Goal: Information Seeking & Learning: Find specific fact

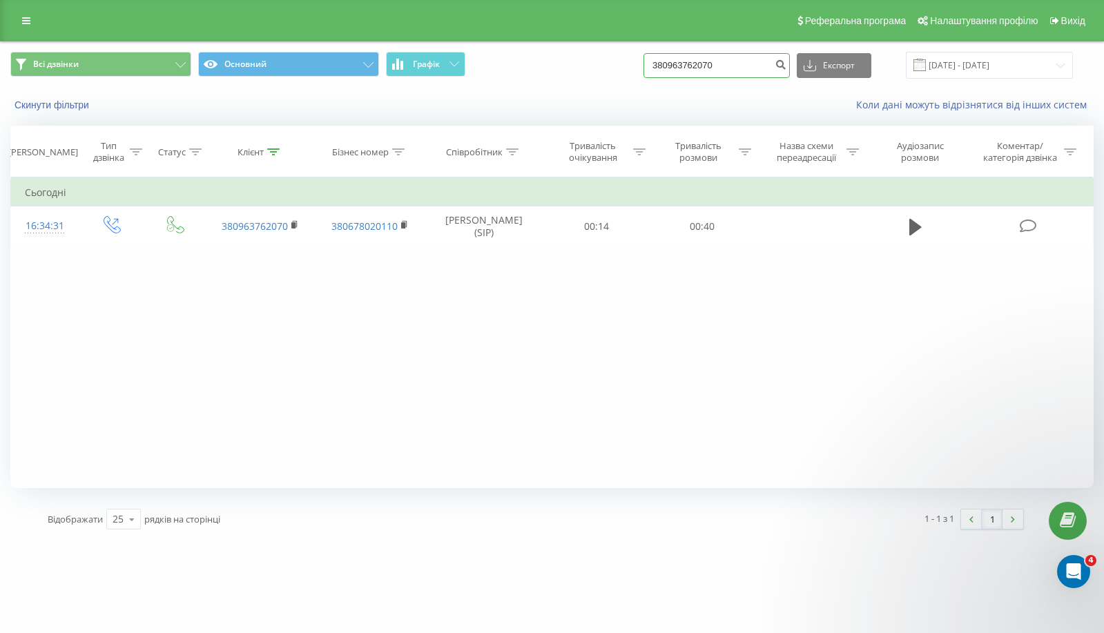
click at [747, 63] on input "380963762070" at bounding box center [716, 65] width 146 height 25
click at [786, 59] on icon "submit" at bounding box center [780, 63] width 12 height 8
click at [786, 67] on icon "submit" at bounding box center [780, 63] width 12 height 8
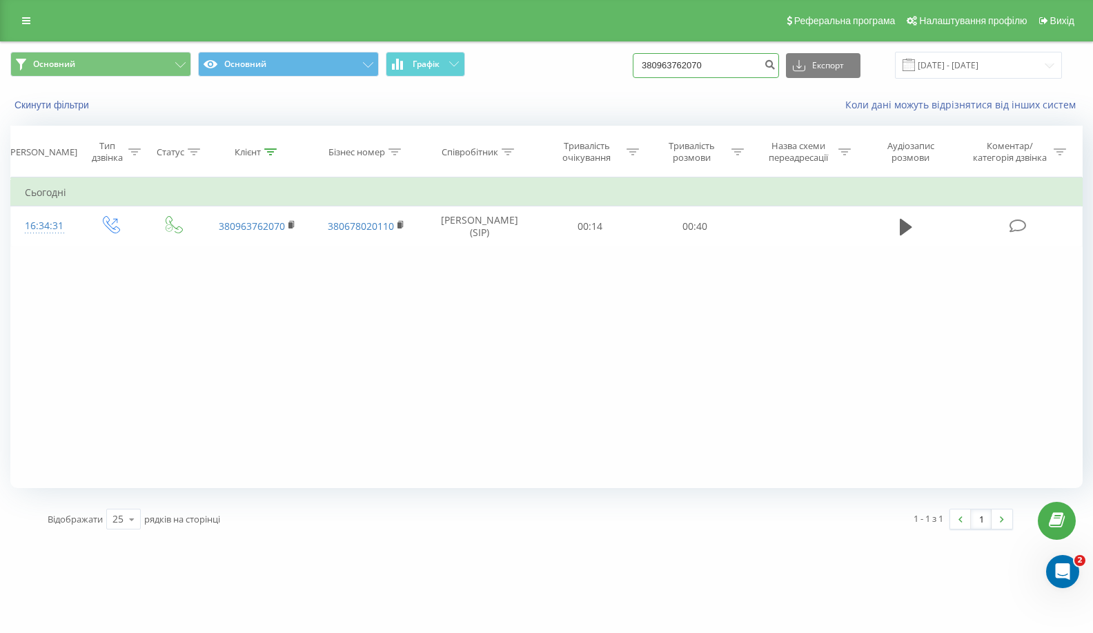
drag, startPoint x: 723, startPoint y: 62, endPoint x: 539, endPoint y: 73, distance: 184.6
click at [539, 73] on div "Основний Основний Графік 380963762070 Експорт .csv .xls .xlsx [DATE] - [DATE]" at bounding box center [546, 65] width 1072 height 27
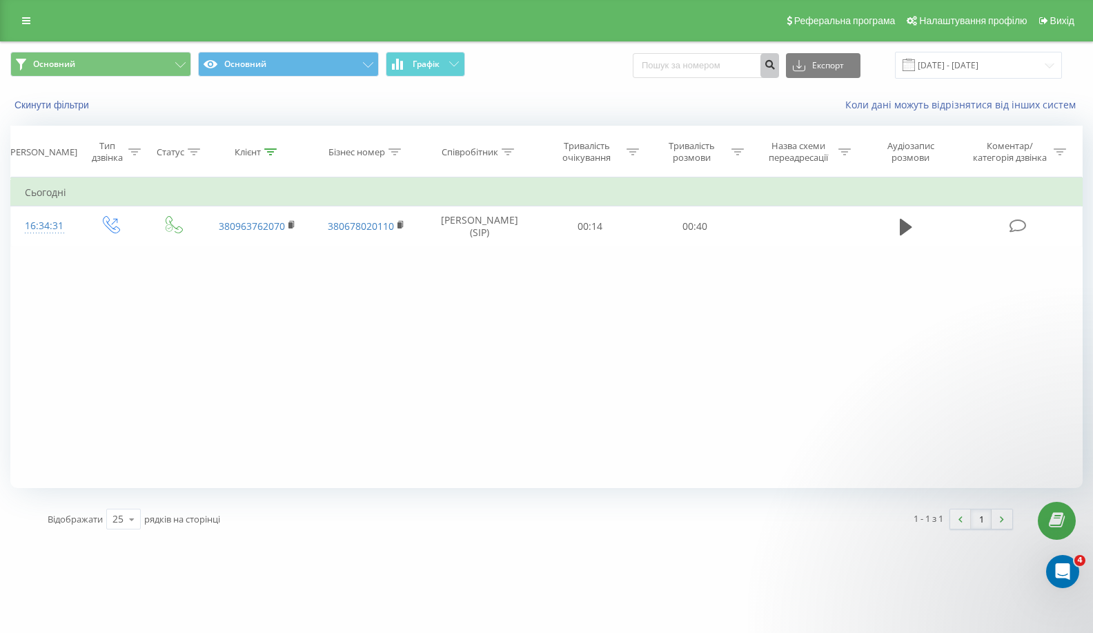
click at [776, 67] on icon "submit" at bounding box center [770, 63] width 12 height 8
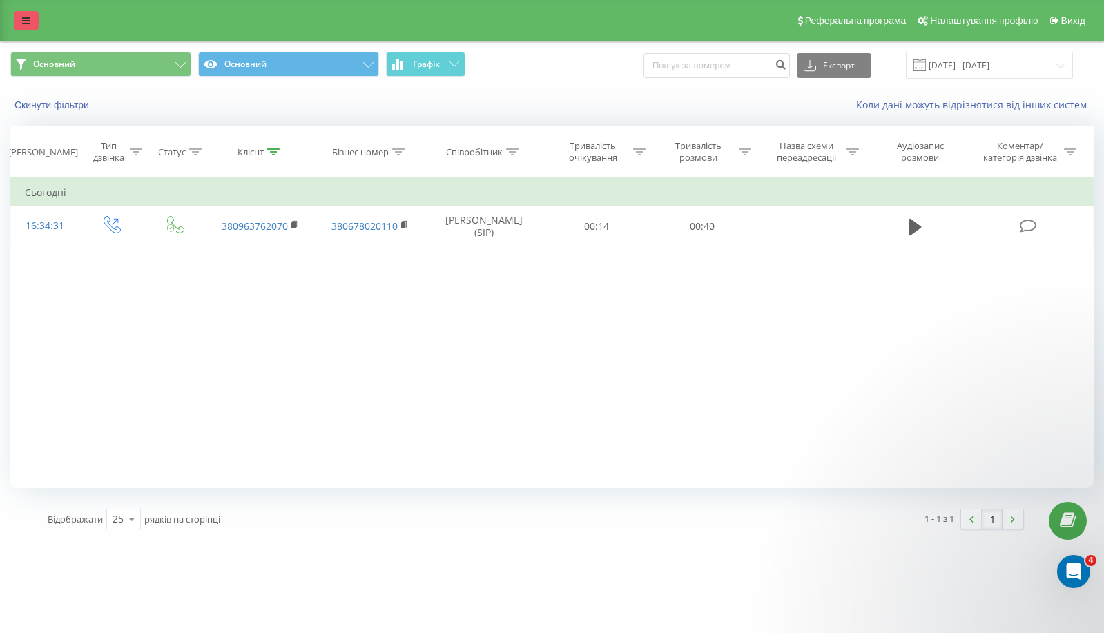
click at [30, 14] on link at bounding box center [26, 20] width 25 height 19
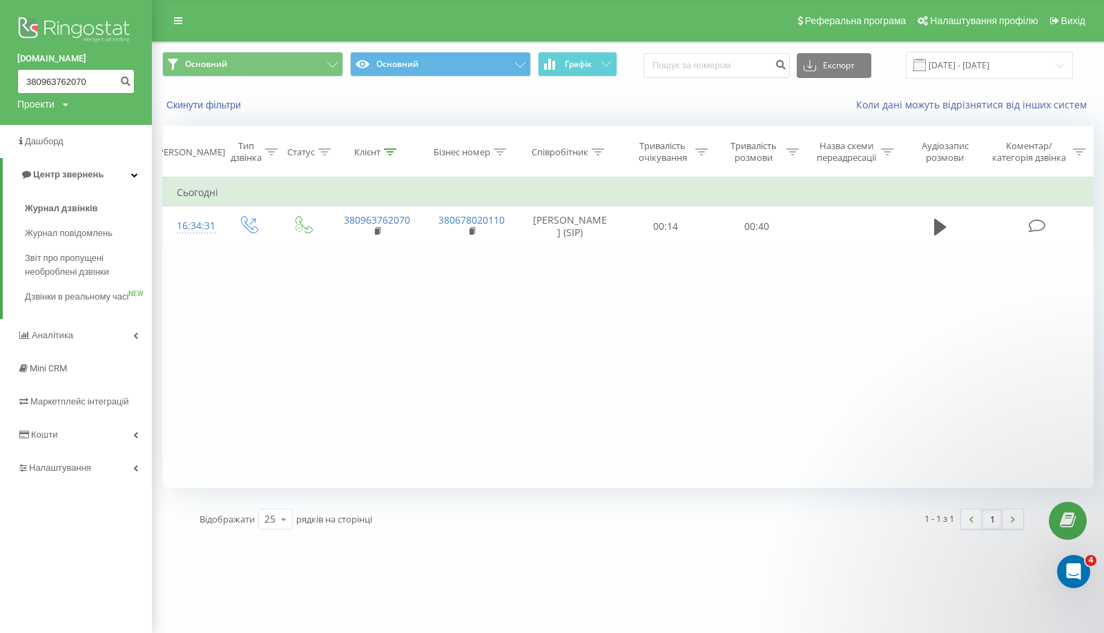
click at [85, 78] on input "380963762070" at bounding box center [75, 81] width 117 height 25
click at [126, 84] on icon "submit" at bounding box center [125, 79] width 12 height 8
click at [1022, 70] on input "22.06.2025 - 22.09.2025" at bounding box center [988, 65] width 167 height 27
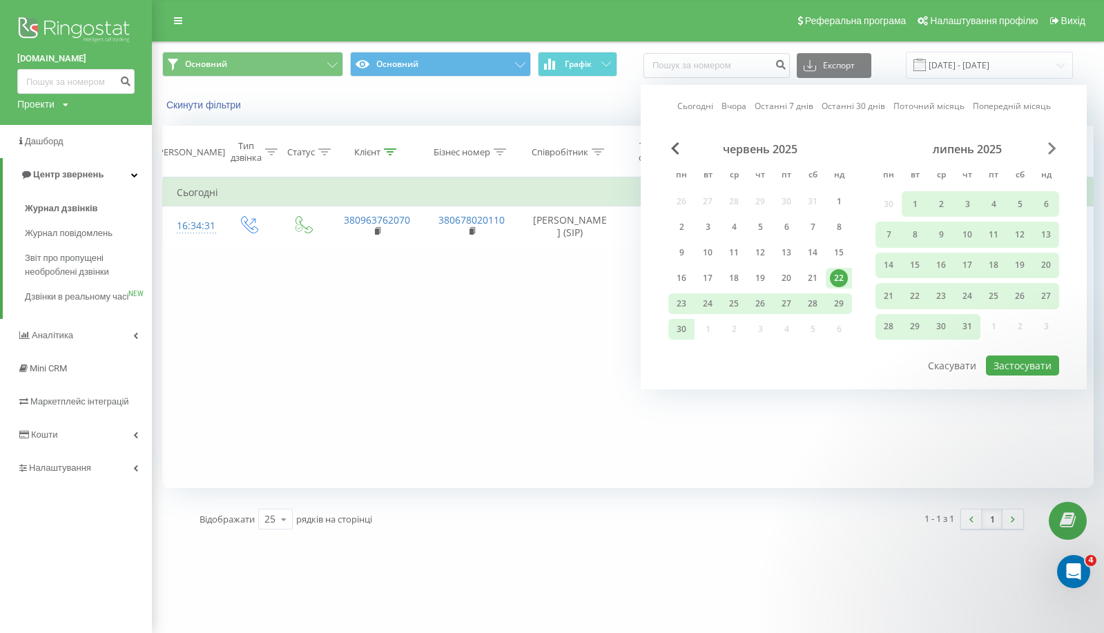
click at [1050, 151] on span "Next Month" at bounding box center [1052, 148] width 8 height 12
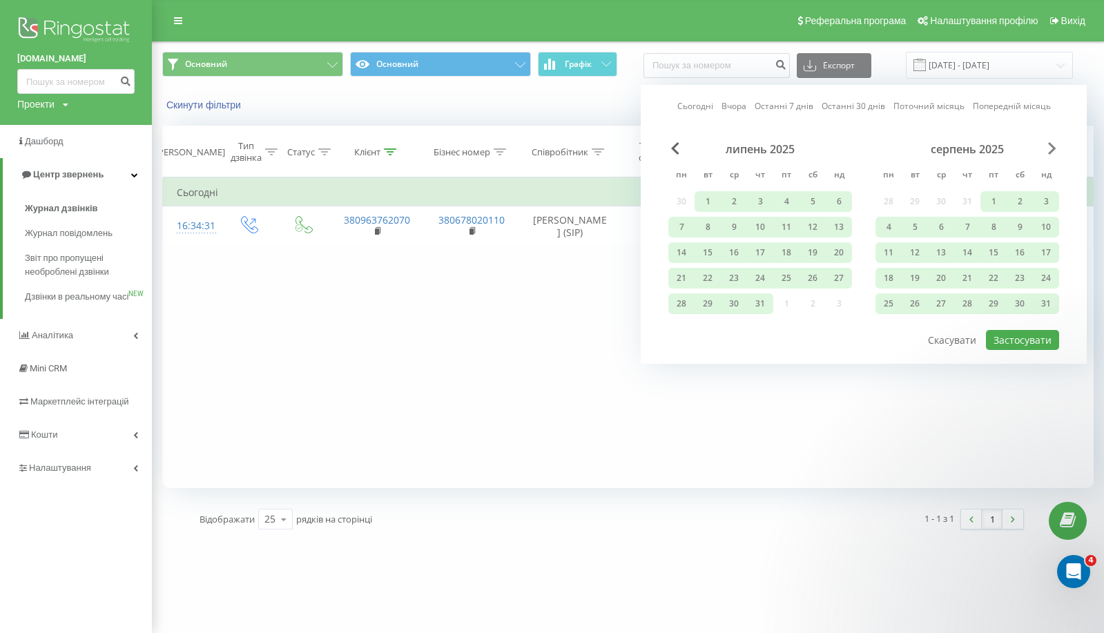
click at [1050, 151] on span "Next Month" at bounding box center [1052, 148] width 8 height 12
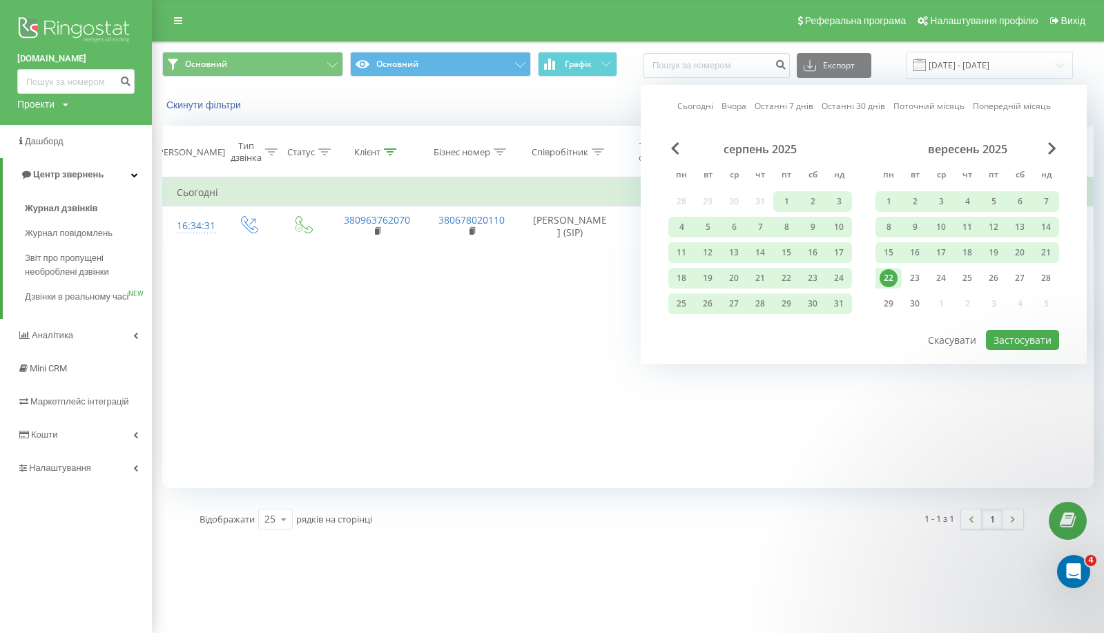
click at [894, 280] on div "22" at bounding box center [888, 278] width 18 height 18
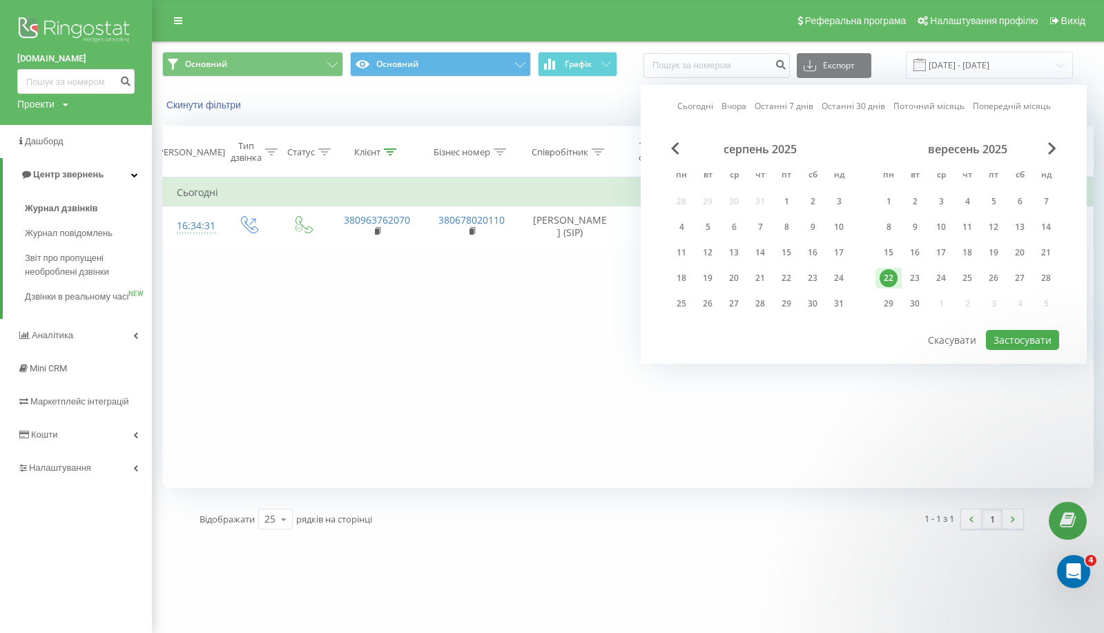
click at [894, 280] on div "22" at bounding box center [888, 278] width 18 height 18
click at [1036, 338] on button "Застосувати" at bounding box center [1021, 340] width 73 height 20
type input "[DATE] - [DATE]"
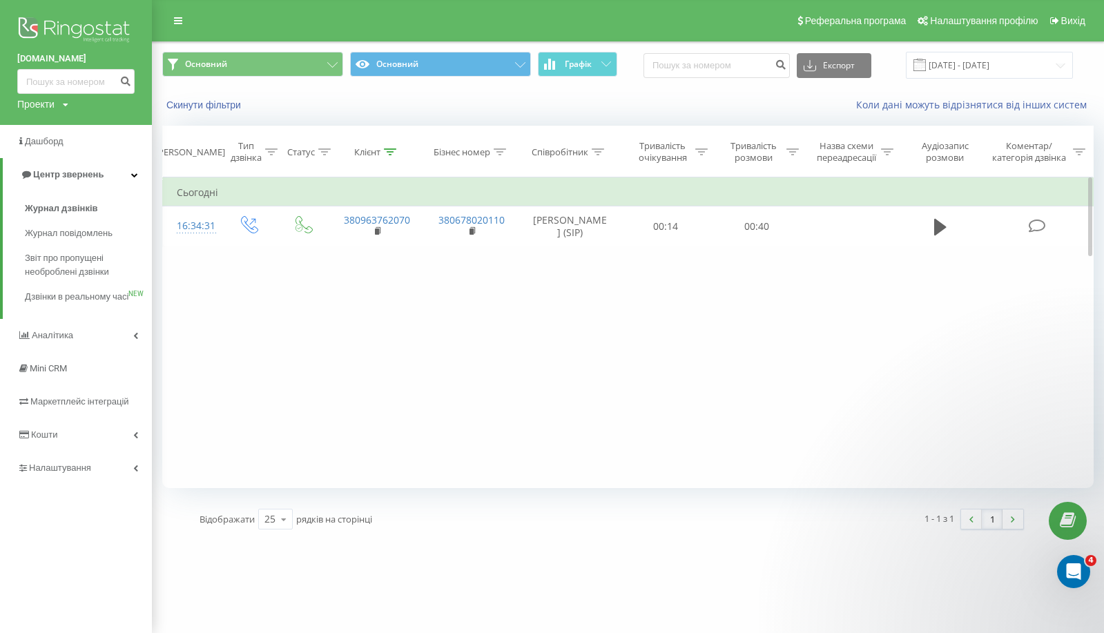
click at [340, 363] on div "Фільтрувати за умовою Дорівнює Введіть значення Скасувати OK Фільтрувати за умо…" at bounding box center [627, 332] width 931 height 311
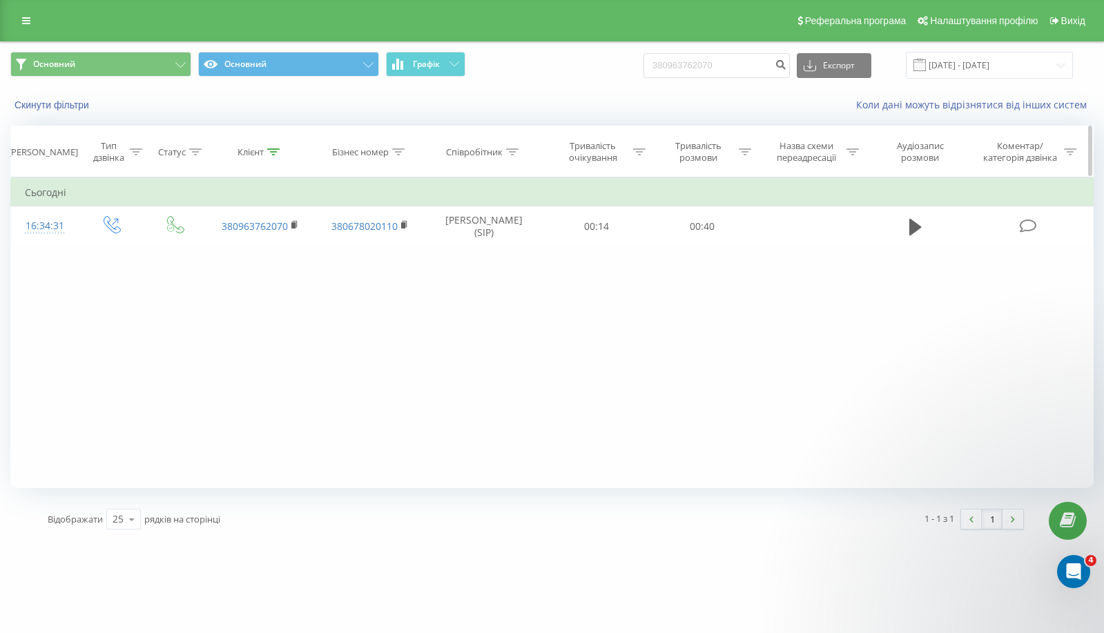
click at [271, 153] on icon at bounding box center [273, 151] width 12 height 7
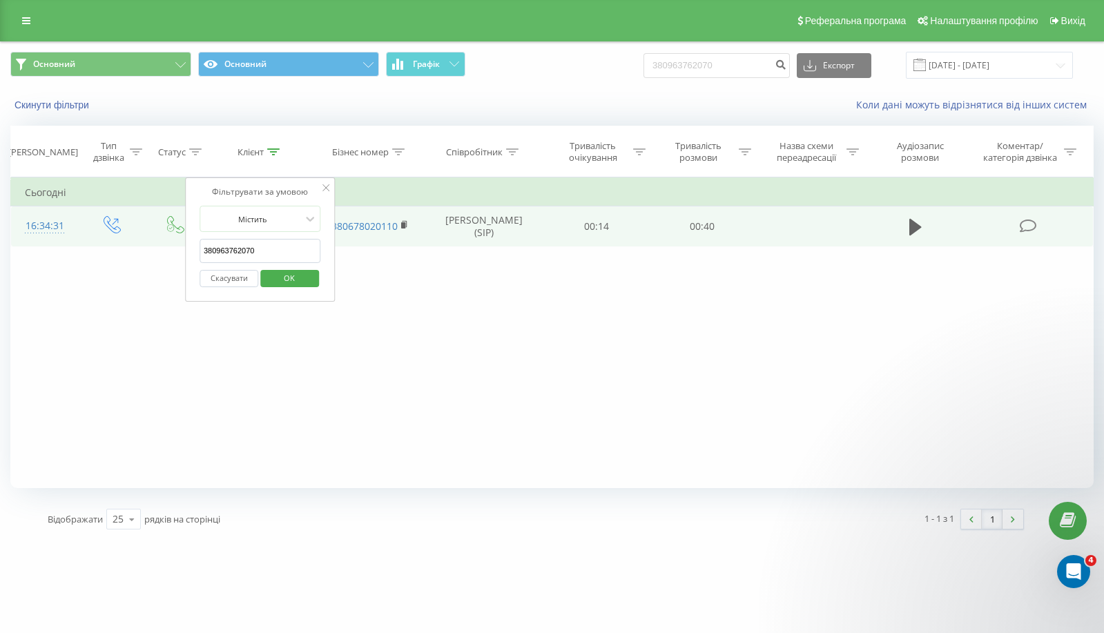
drag, startPoint x: 288, startPoint y: 253, endPoint x: 92, endPoint y: 254, distance: 196.0
click at [92, 246] on table "Фільтрувати за умовою Дорівнює Введіть значення Скасувати OK Фільтрувати за умо…" at bounding box center [551, 211] width 1083 height 69
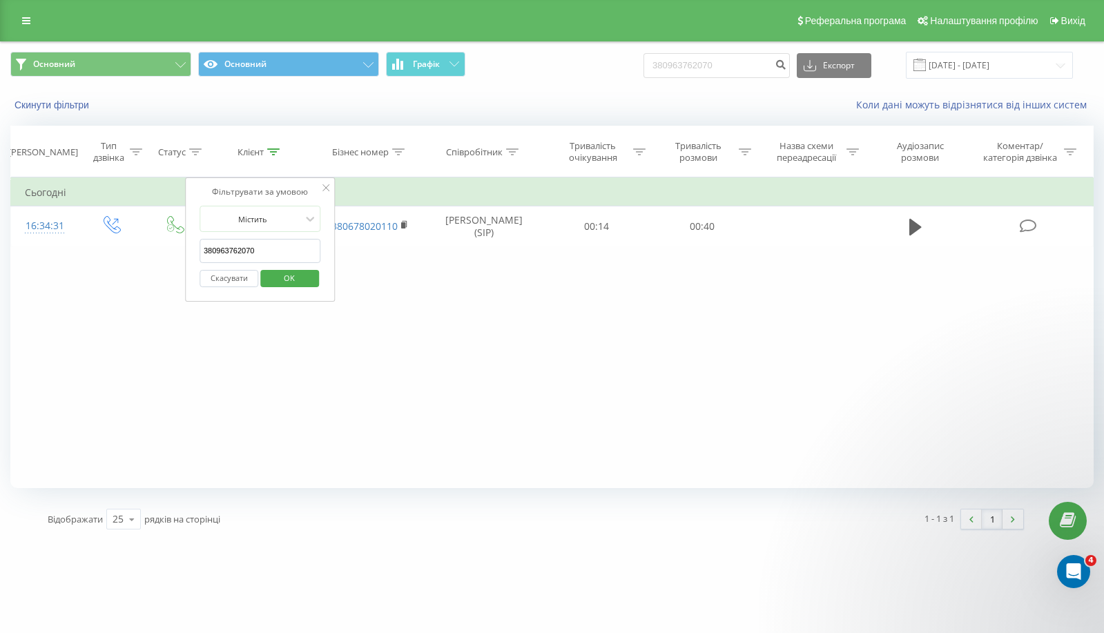
click button "OK" at bounding box center [289, 278] width 59 height 17
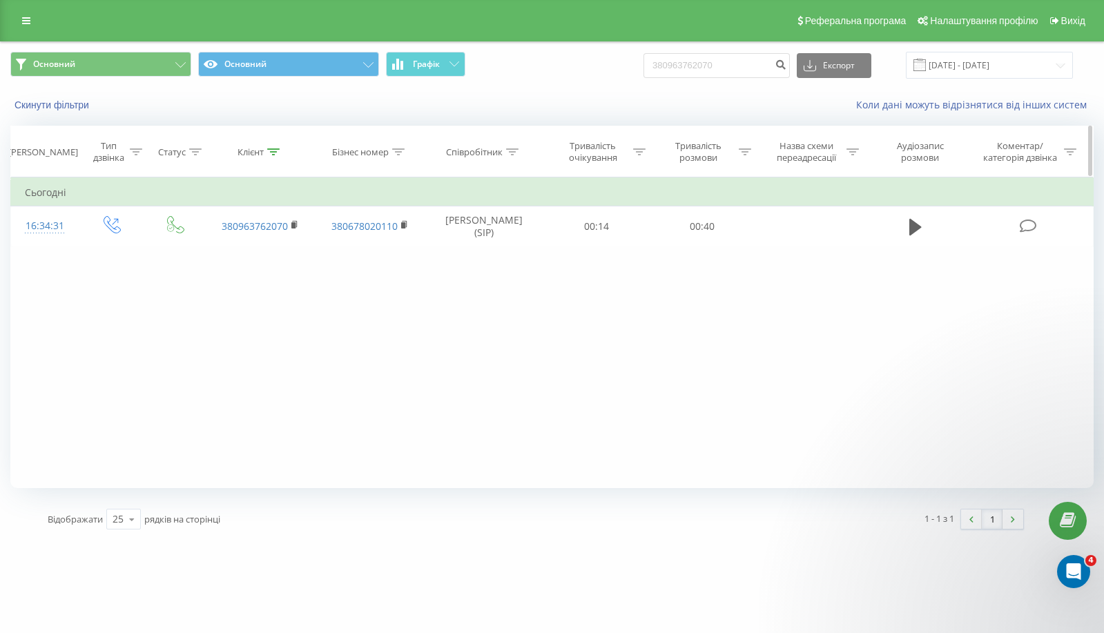
click at [279, 146] on div at bounding box center [273, 152] width 12 height 12
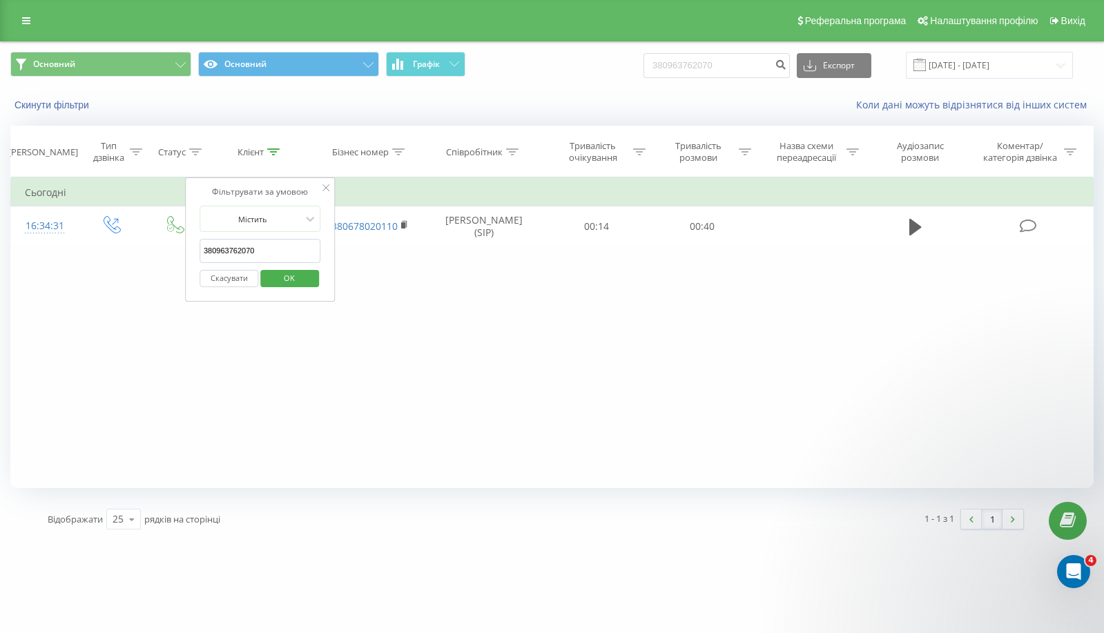
click at [233, 280] on button "Скасувати" at bounding box center [228, 278] width 59 height 17
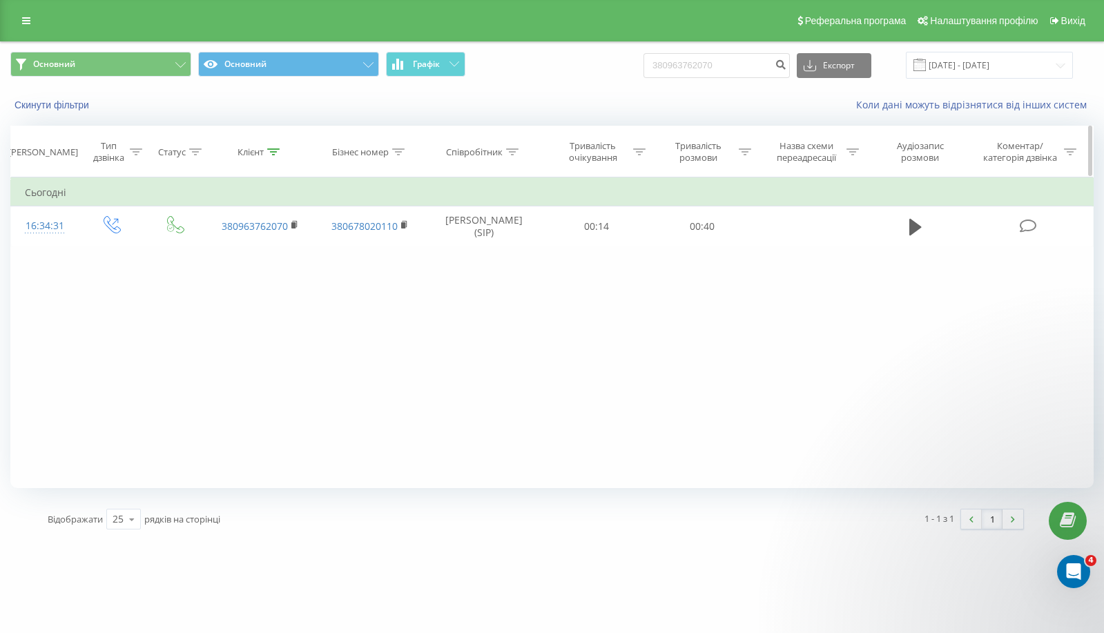
click at [273, 150] on icon at bounding box center [273, 151] width 12 height 7
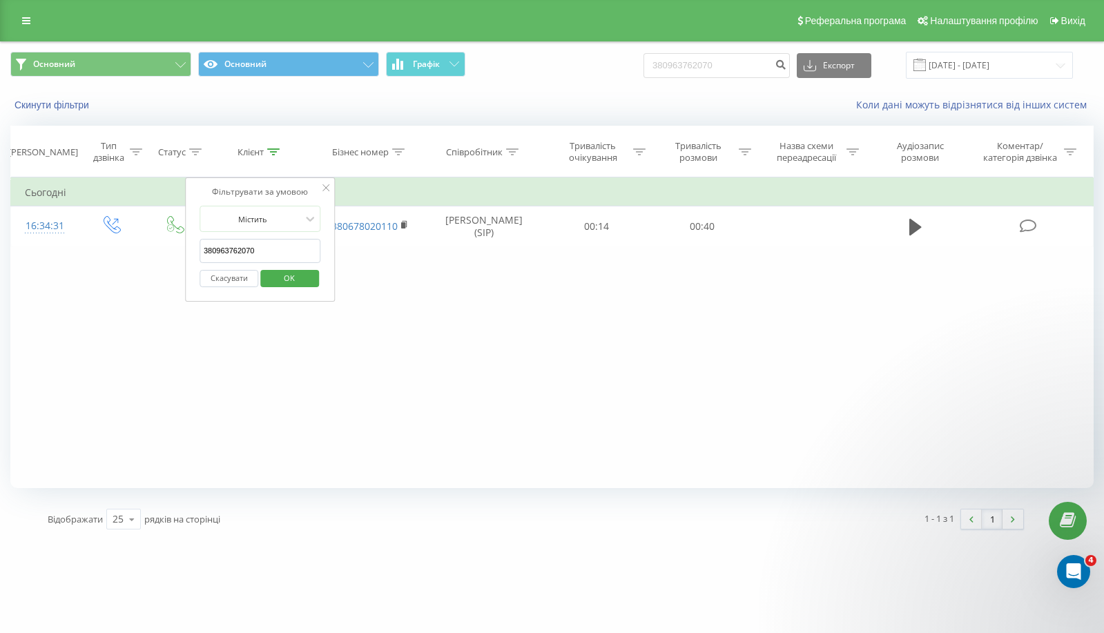
click at [262, 240] on input "380963762070" at bounding box center [259, 251] width 121 height 24
click at [282, 280] on span "OK" at bounding box center [289, 277] width 39 height 21
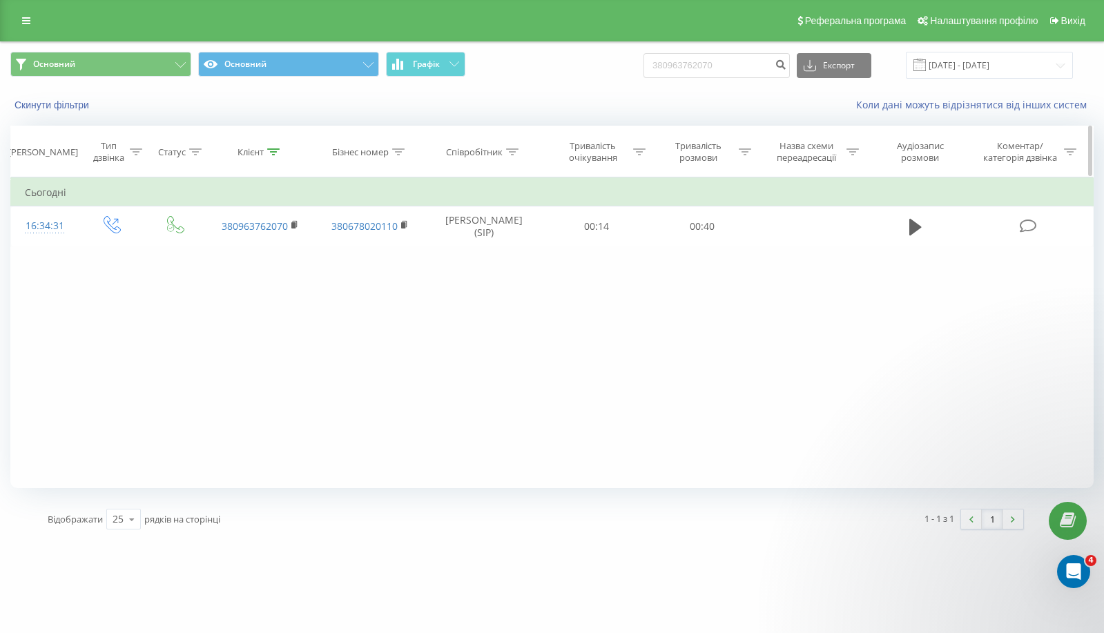
click at [275, 150] on icon at bounding box center [273, 151] width 12 height 7
click at [590, 325] on div "Фільтрувати за умовою Дорівнює Введіть значення Скасувати OK Фільтрувати за умо…" at bounding box center [551, 332] width 1083 height 311
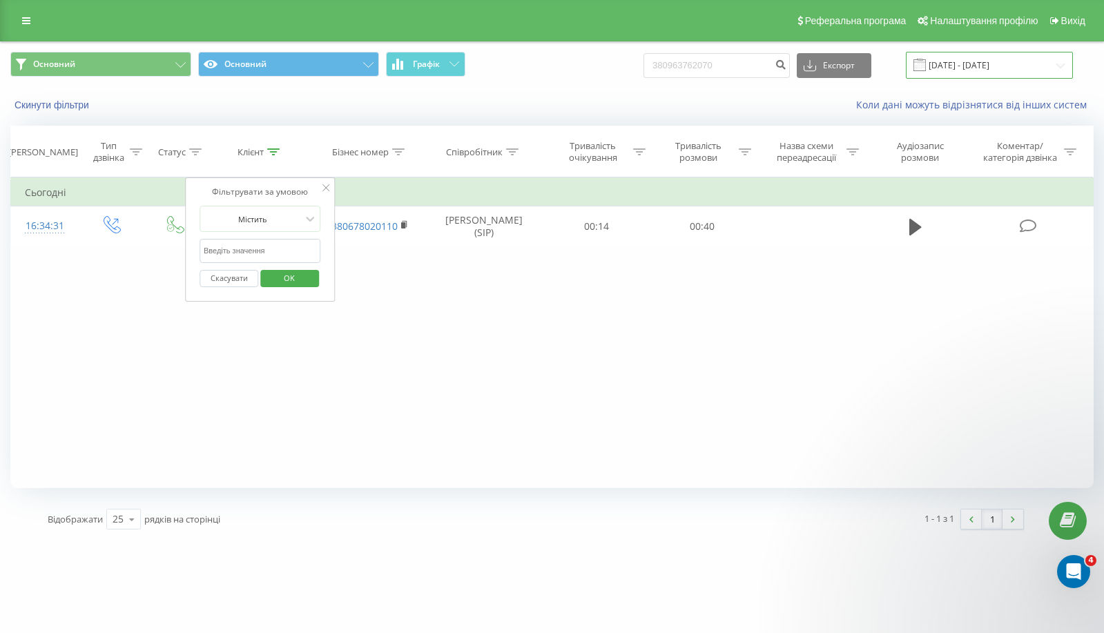
click at [995, 59] on input "[DATE] - [DATE]" at bounding box center [988, 65] width 167 height 27
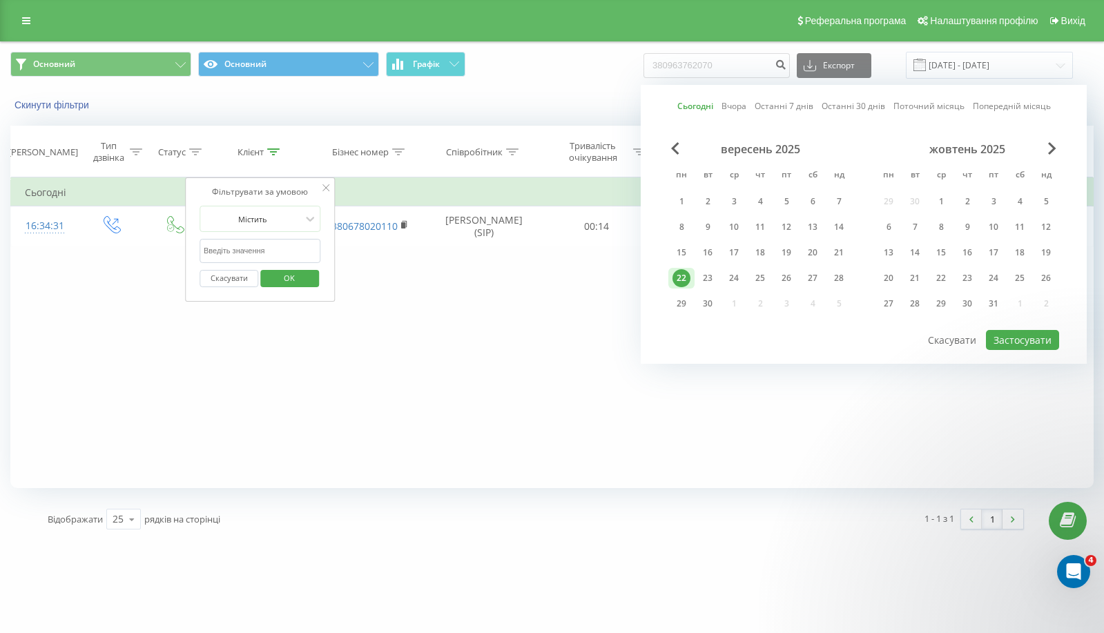
click at [678, 275] on div "22" at bounding box center [681, 278] width 18 height 18
click at [1039, 335] on button "Застосувати" at bounding box center [1021, 340] width 73 height 20
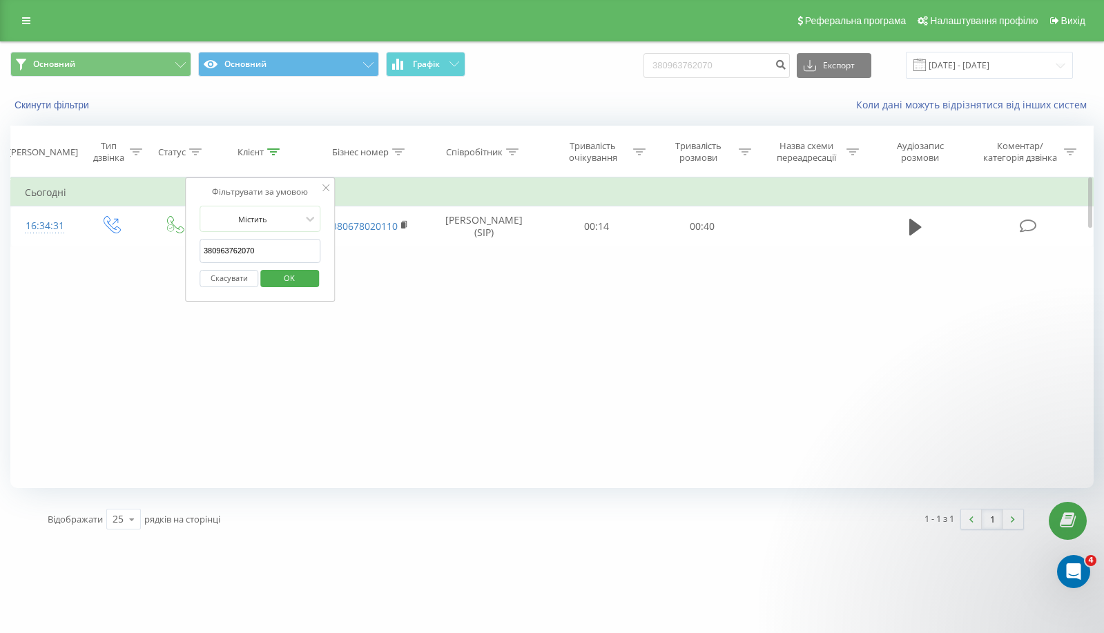
click at [615, 347] on div "Фільтрувати за умовою Дорівнює Введіть значення Скасувати OK Фільтрувати за умо…" at bounding box center [551, 332] width 1083 height 311
click at [322, 184] on div "Фільтрувати за умовою Містить 380963762070 Скасувати OK" at bounding box center [260, 239] width 150 height 124
click at [326, 186] on icon at bounding box center [326, 187] width 7 height 7
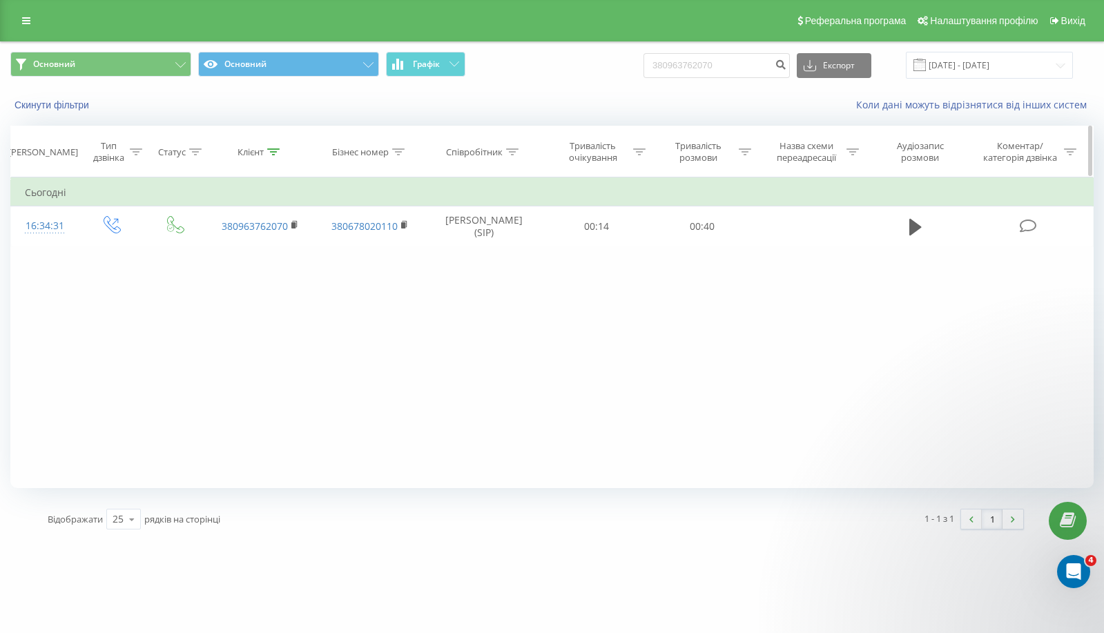
click at [268, 150] on icon at bounding box center [273, 151] width 12 height 7
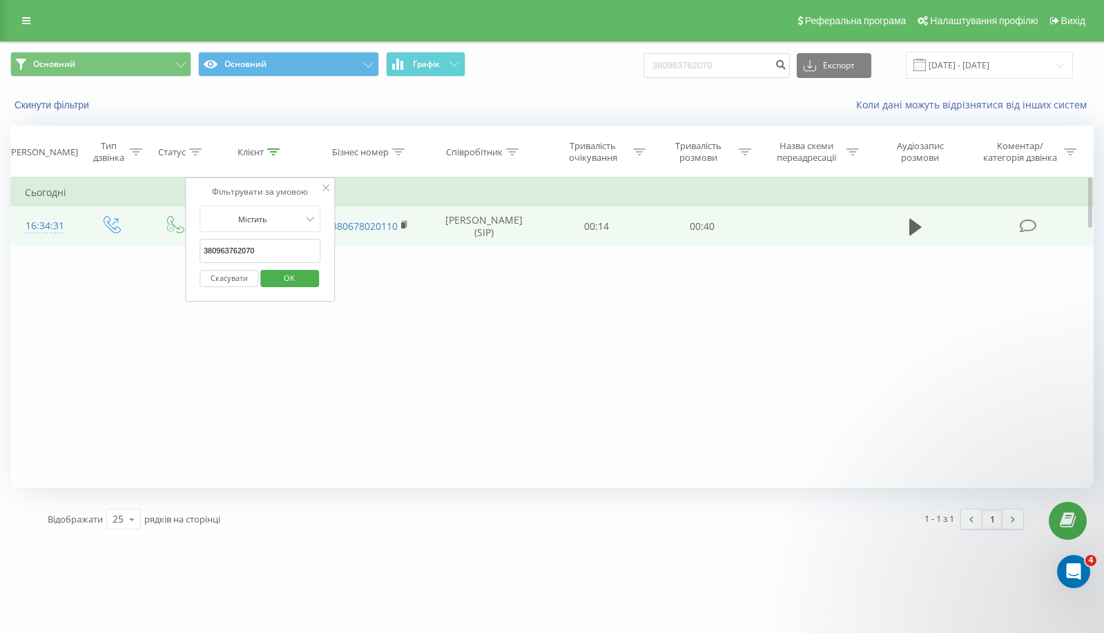
drag, startPoint x: 268, startPoint y: 245, endPoint x: 145, endPoint y: 237, distance: 123.1
click at [145, 237] on table "Фільтрувати за умовою Дорівнює Введіть значення Скасувати OK Фільтрувати за умо…" at bounding box center [551, 211] width 1083 height 69
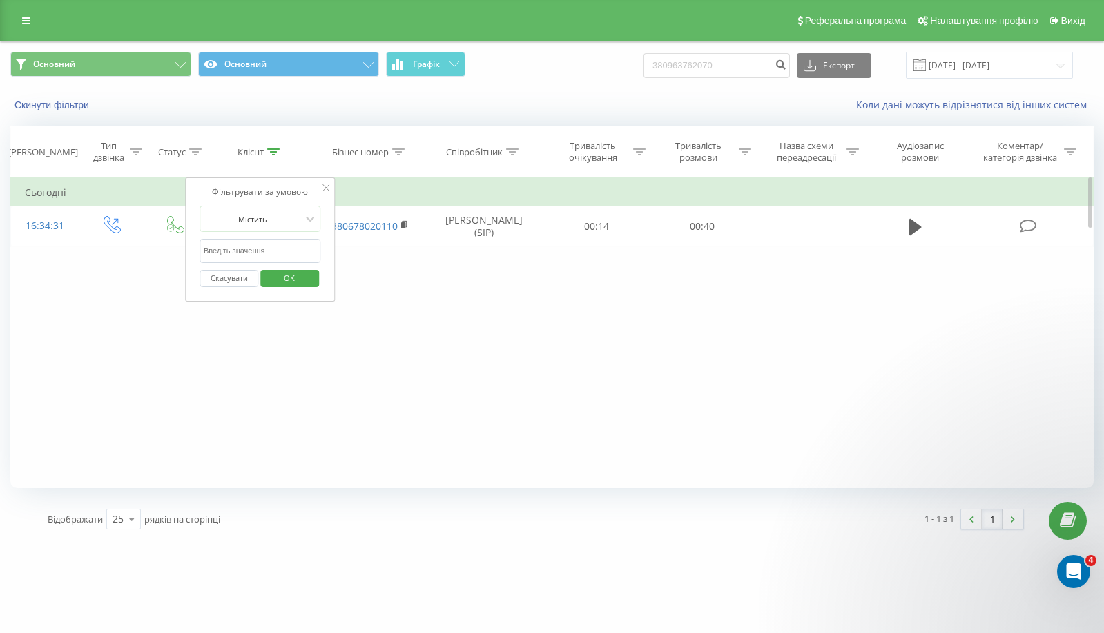
click at [285, 278] on span "OK" at bounding box center [289, 277] width 39 height 21
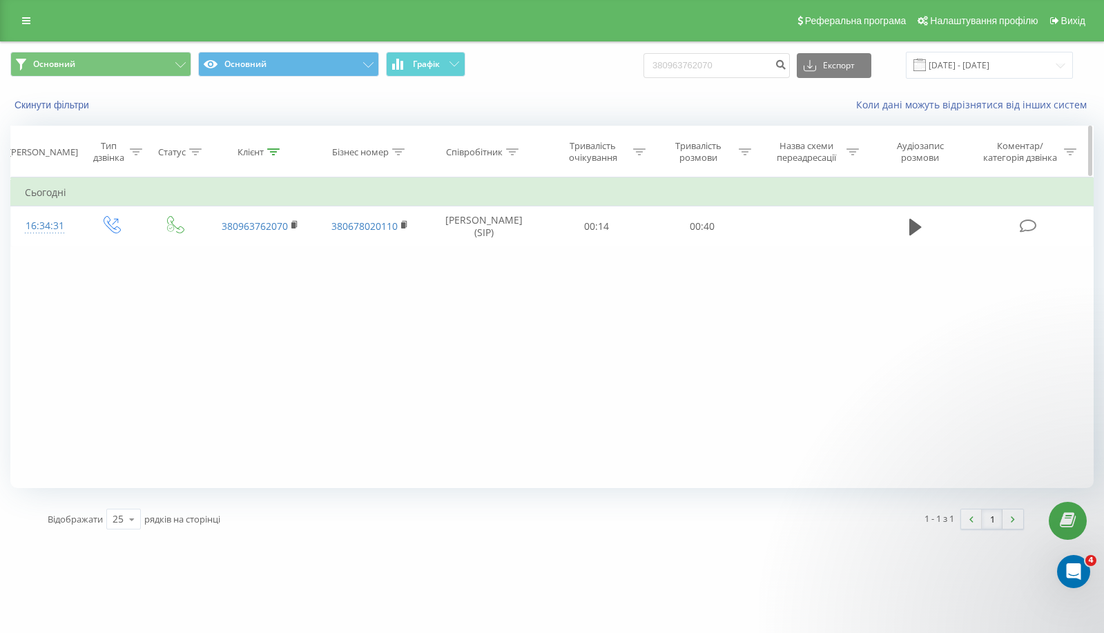
click at [273, 150] on icon at bounding box center [273, 151] width 12 height 7
click at [260, 222] on div at bounding box center [253, 219] width 98 height 13
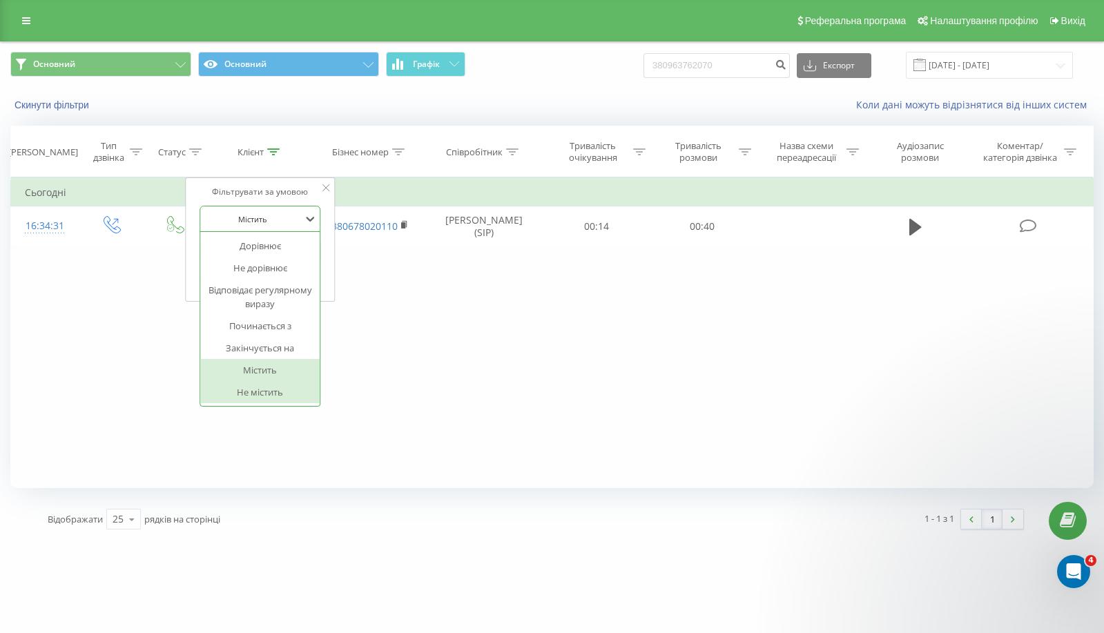
click at [282, 398] on div "Не містить" at bounding box center [260, 392] width 120 height 22
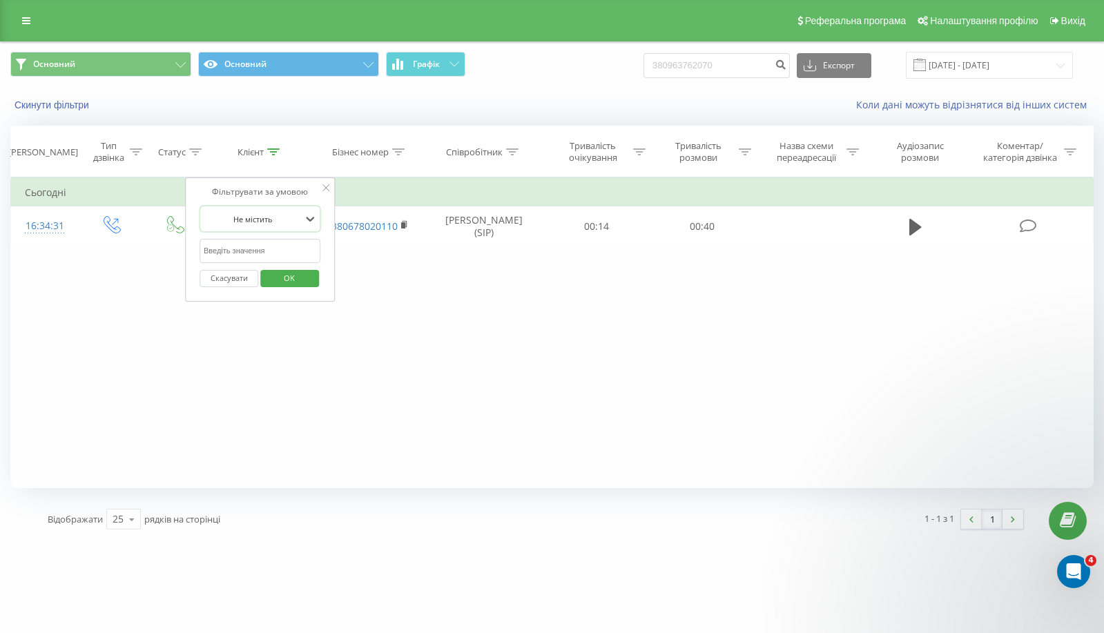
click at [289, 286] on span "OK" at bounding box center [289, 277] width 39 height 21
click at [276, 148] on icon at bounding box center [273, 151] width 12 height 7
click at [271, 154] on icon at bounding box center [273, 151] width 12 height 7
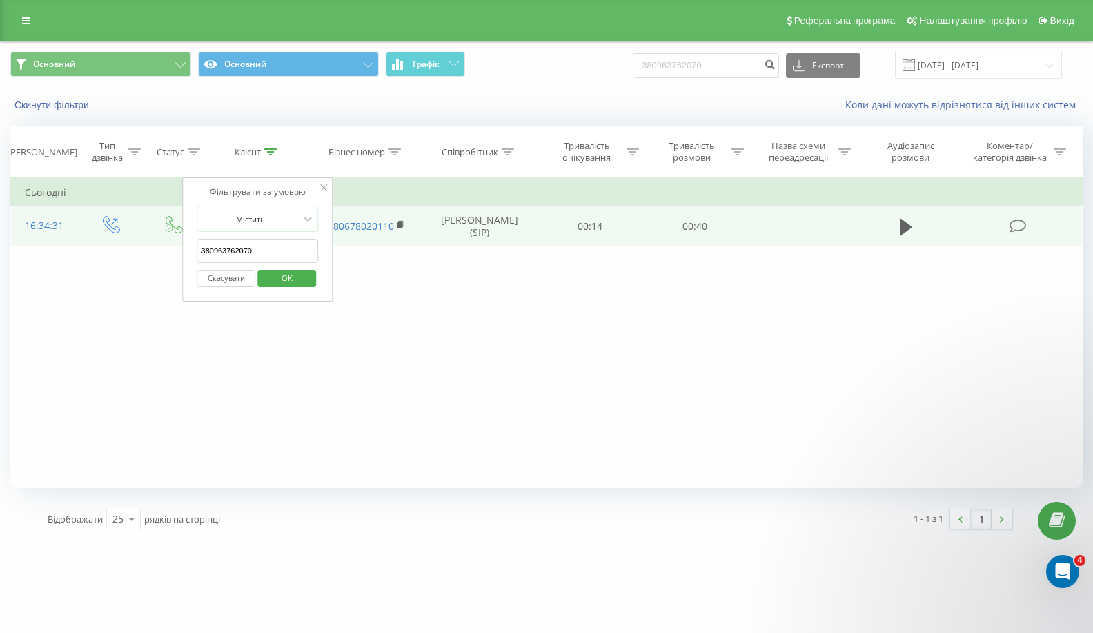
drag, startPoint x: 277, startPoint y: 253, endPoint x: 135, endPoint y: 244, distance: 143.1
click at [135, 244] on table "Фільтрувати за умовою Дорівнює Введіть значення Скасувати OK Фільтрувати за умо…" at bounding box center [546, 211] width 1072 height 69
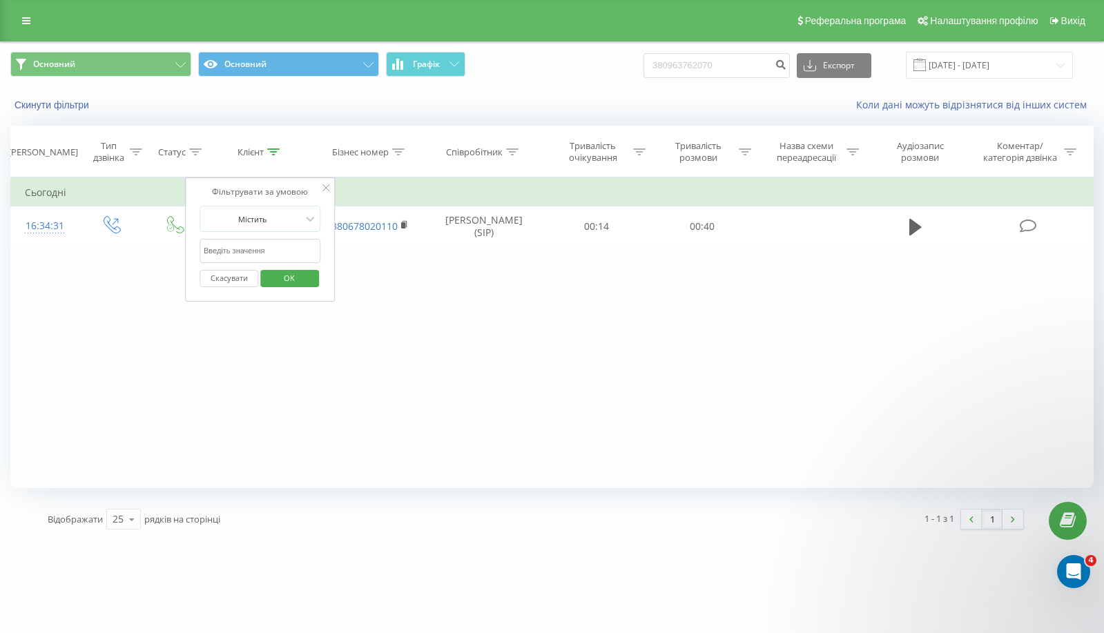
click at [299, 280] on span "OK" at bounding box center [289, 277] width 39 height 21
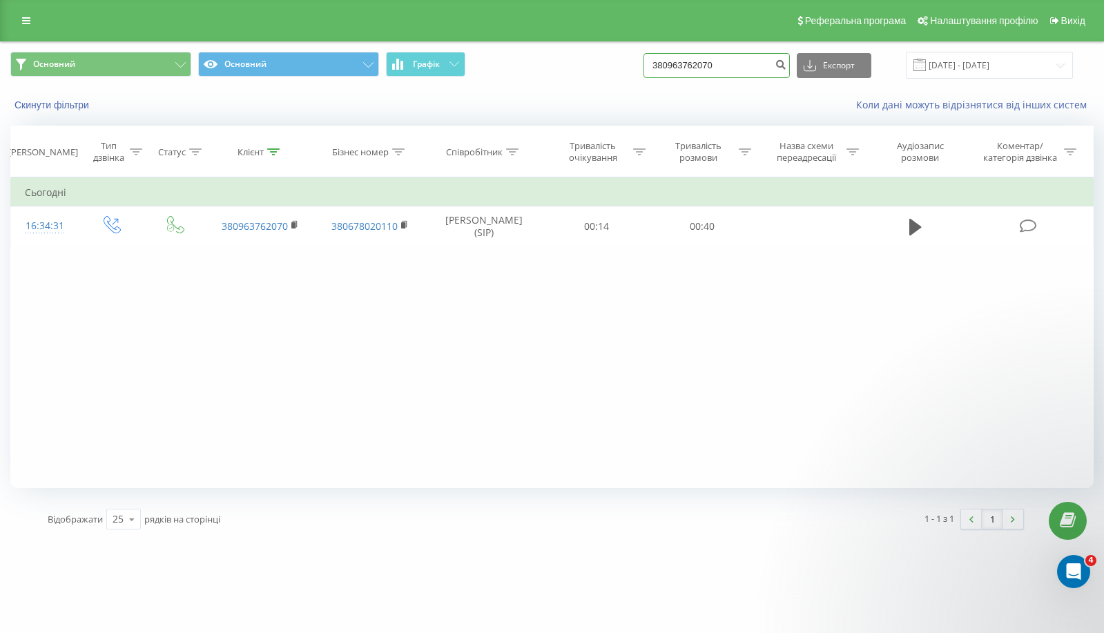
drag, startPoint x: 741, startPoint y: 64, endPoint x: 509, endPoint y: 63, distance: 231.9
click at [509, 63] on div "Основний Основний Графік 380963762070 Експорт .csv .xls .xlsx 22.09.2025 - 22.0…" at bounding box center [551, 65] width 1083 height 27
click at [31, 21] on link at bounding box center [26, 20] width 25 height 19
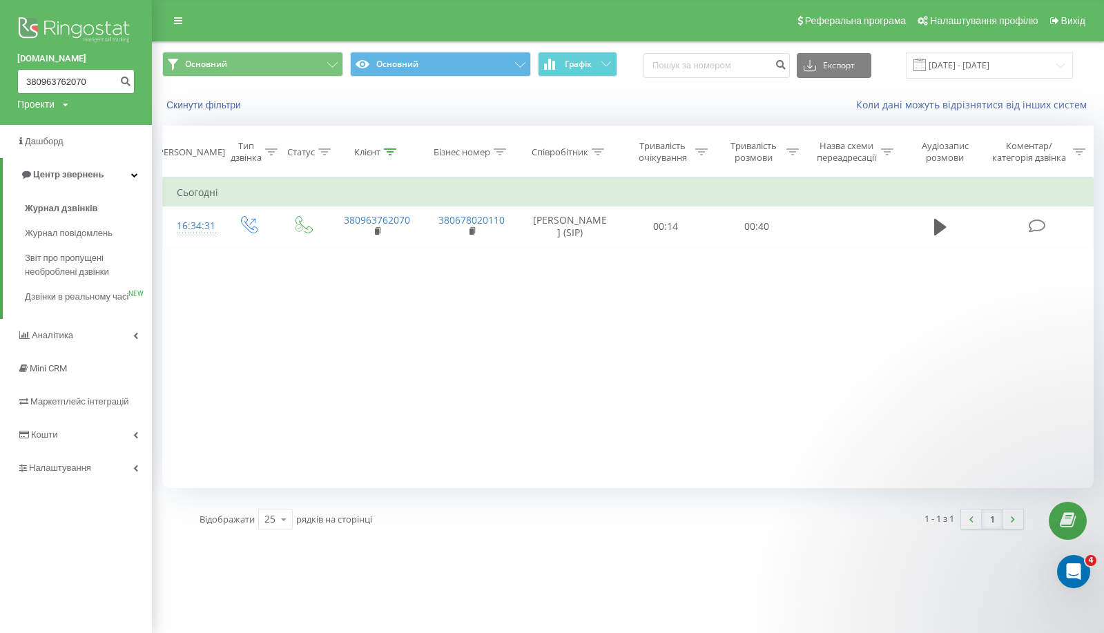
drag, startPoint x: 97, startPoint y: 84, endPoint x: -1, endPoint y: 84, distance: 98.7
click at [0, 84] on html "http.com.ua 380963762070 Проекти http.com.ua Дашборд Центр звернень Журнал дзві…" at bounding box center [552, 316] width 1104 height 633
click at [130, 82] on icon "submit" at bounding box center [125, 79] width 12 height 8
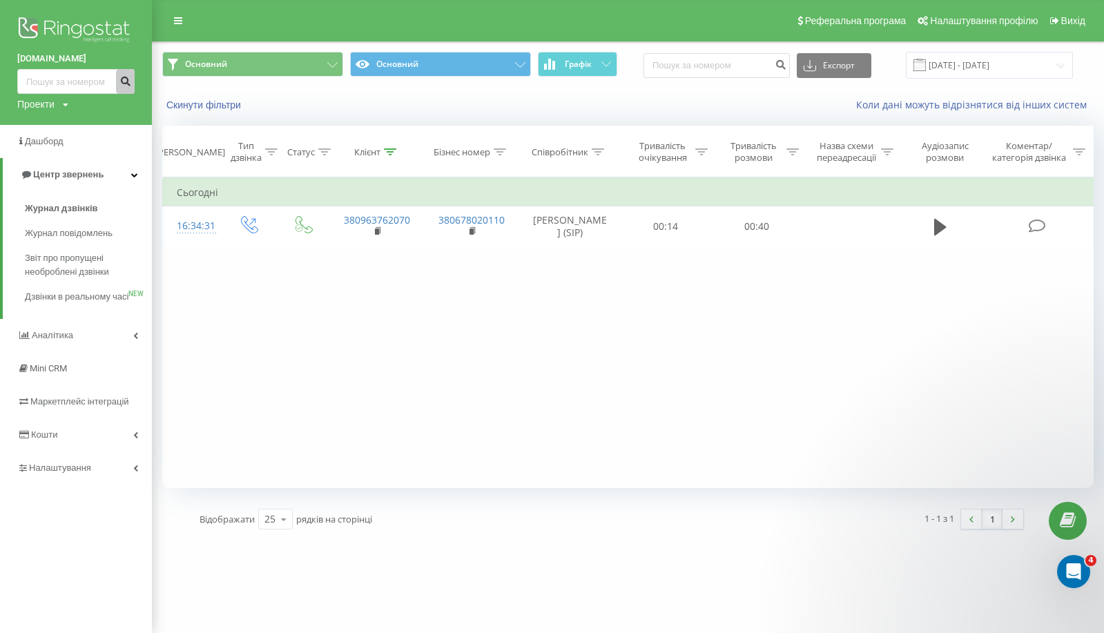
click at [130, 82] on icon "submit" at bounding box center [125, 79] width 12 height 8
click at [786, 63] on icon "submit" at bounding box center [780, 63] width 12 height 8
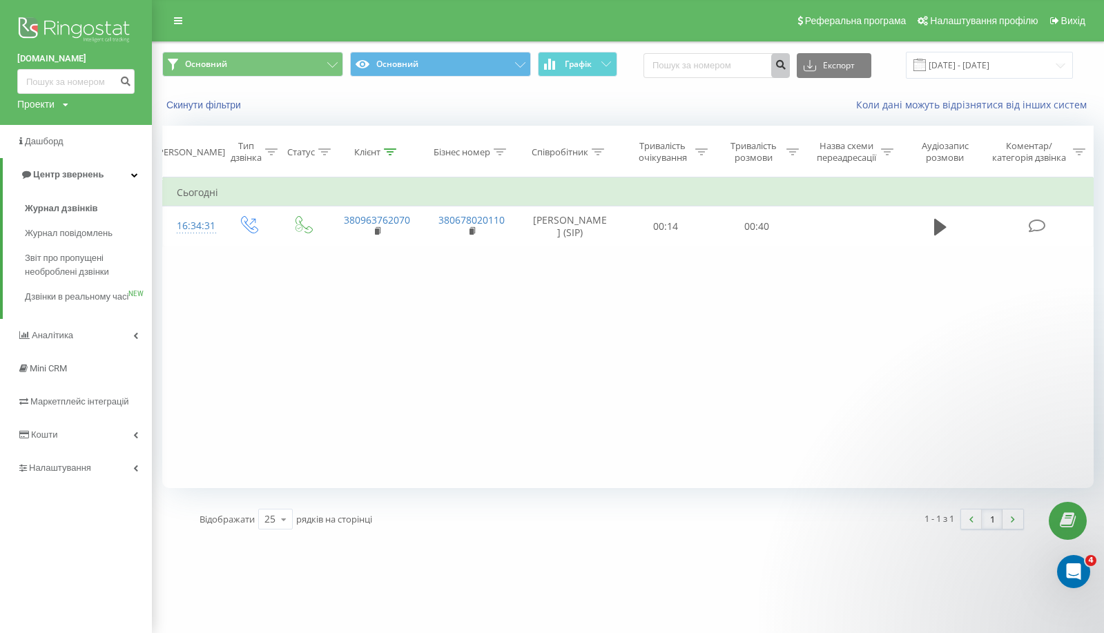
click at [786, 63] on icon "submit" at bounding box center [780, 63] width 12 height 8
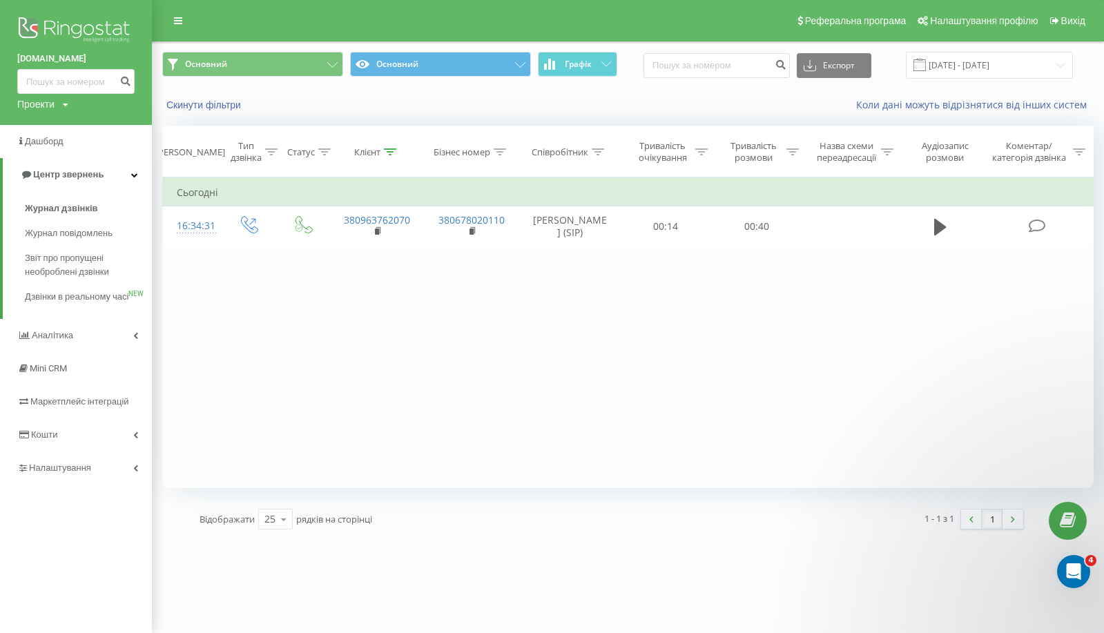
click at [312, 364] on div "Фільтрувати за умовою Дорівнює Введіть значення Скасувати OK Фільтрувати за умо…" at bounding box center [627, 332] width 931 height 311
click at [172, 30] on link at bounding box center [178, 20] width 25 height 19
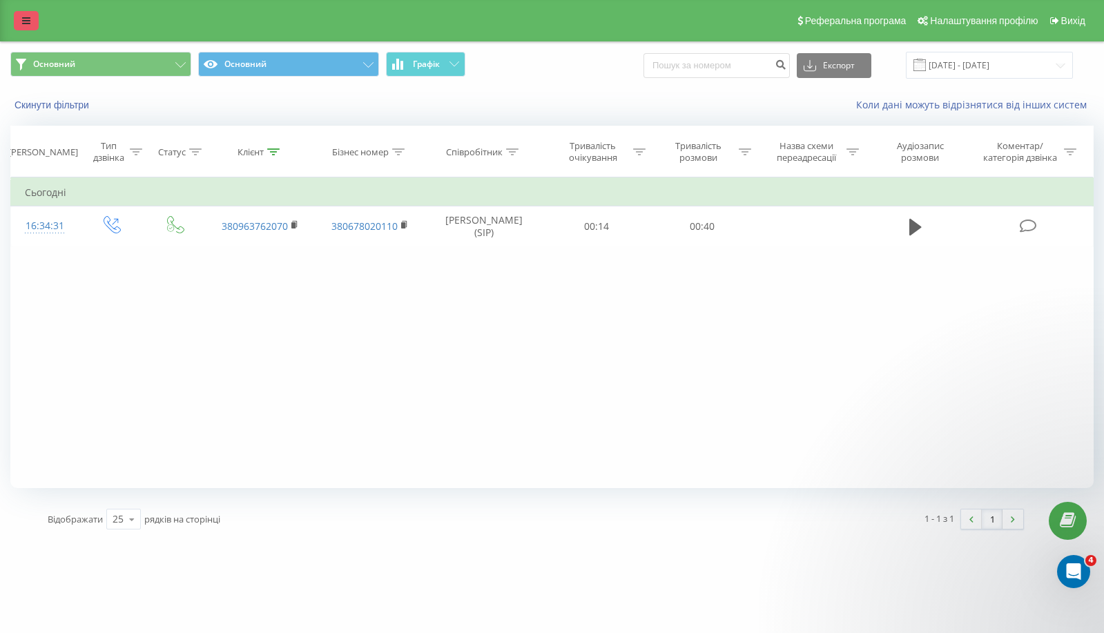
click at [31, 11] on div "Реферальна програма Налаштування профілю Вихід" at bounding box center [552, 20] width 1104 height 41
click at [29, 21] on icon at bounding box center [26, 21] width 8 height 10
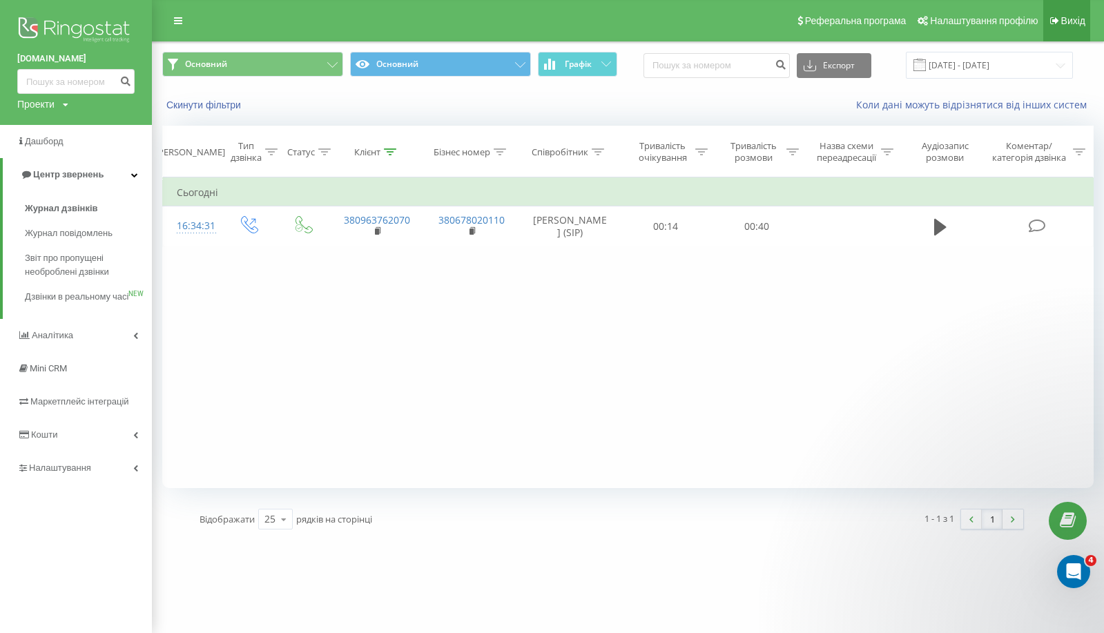
click at [1083, 20] on span "Вихід" at bounding box center [1073, 20] width 24 height 11
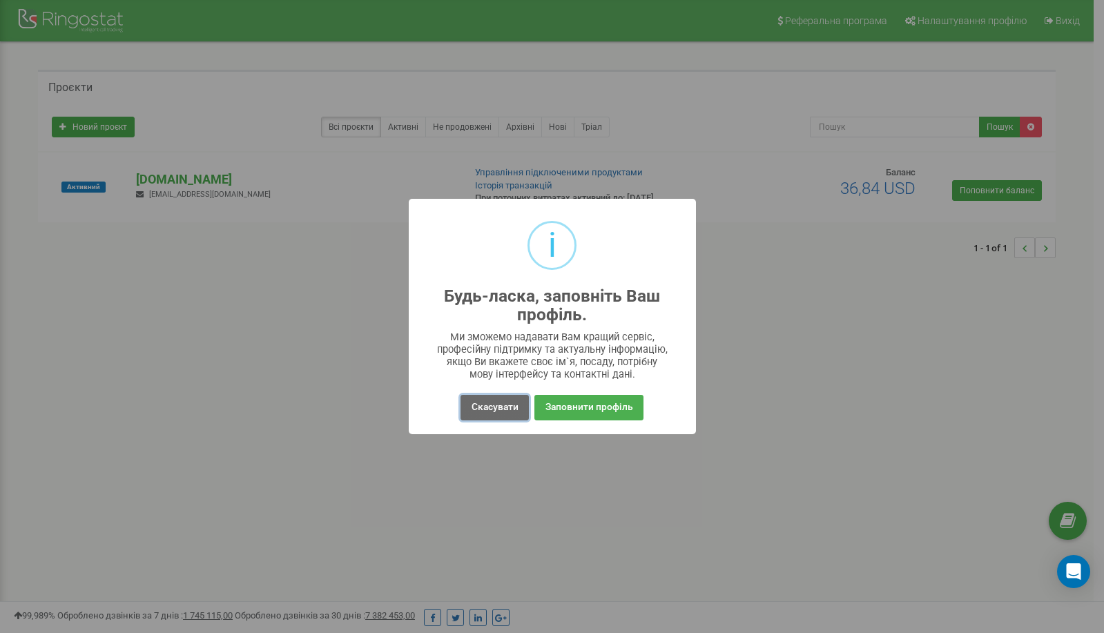
drag, startPoint x: 0, startPoint y: 0, endPoint x: 514, endPoint y: 402, distance: 652.4
click at [514, 402] on button "Скасувати" at bounding box center [494, 408] width 68 height 26
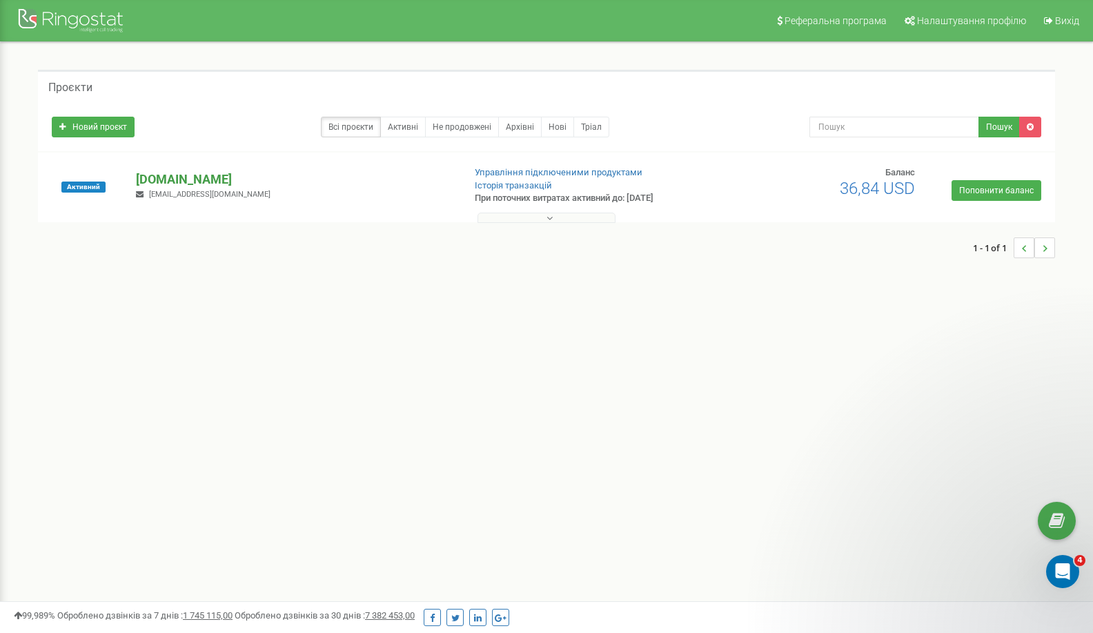
click at [185, 175] on p "[DOMAIN_NAME]" at bounding box center [294, 179] width 316 height 18
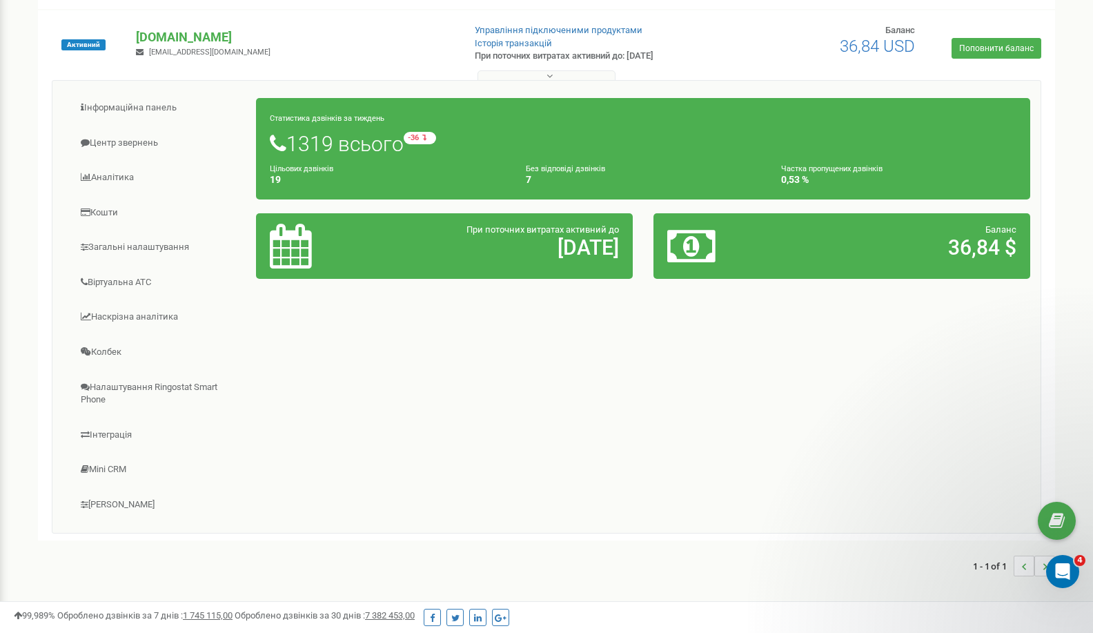
scroll to position [195, 0]
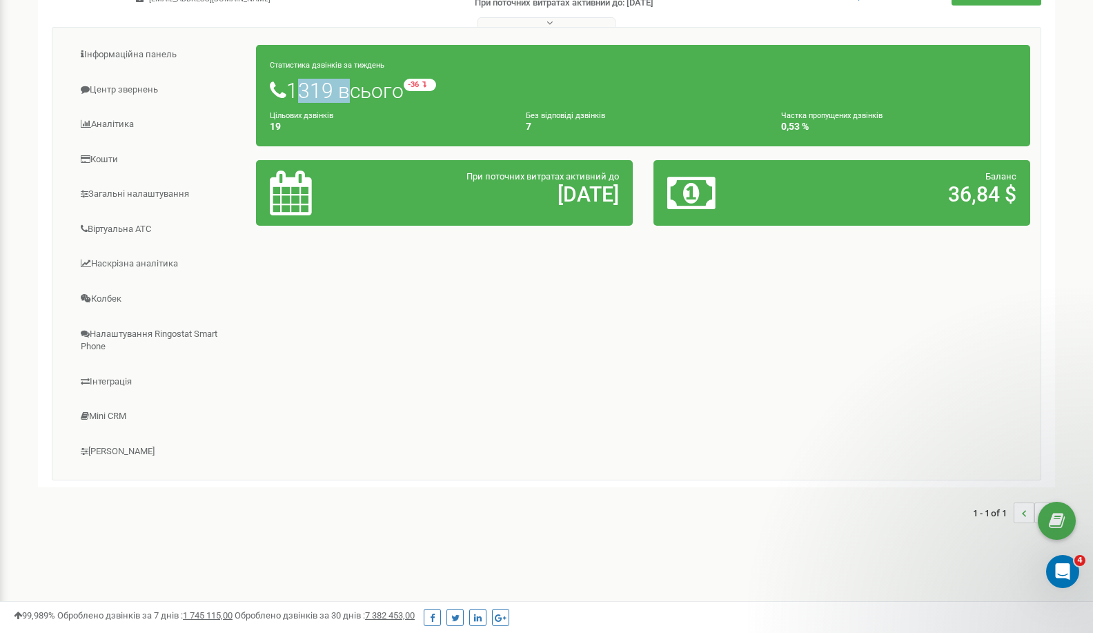
drag, startPoint x: 296, startPoint y: 88, endPoint x: 343, endPoint y: 88, distance: 46.9
click at [343, 88] on h1 "1319 всього -36 відносно минулого тижня" at bounding box center [643, 90] width 747 height 23
click at [402, 351] on div "Інформаційна панель Центр звернень Аналiтика Кошти" at bounding box center [547, 253] width 990 height 453
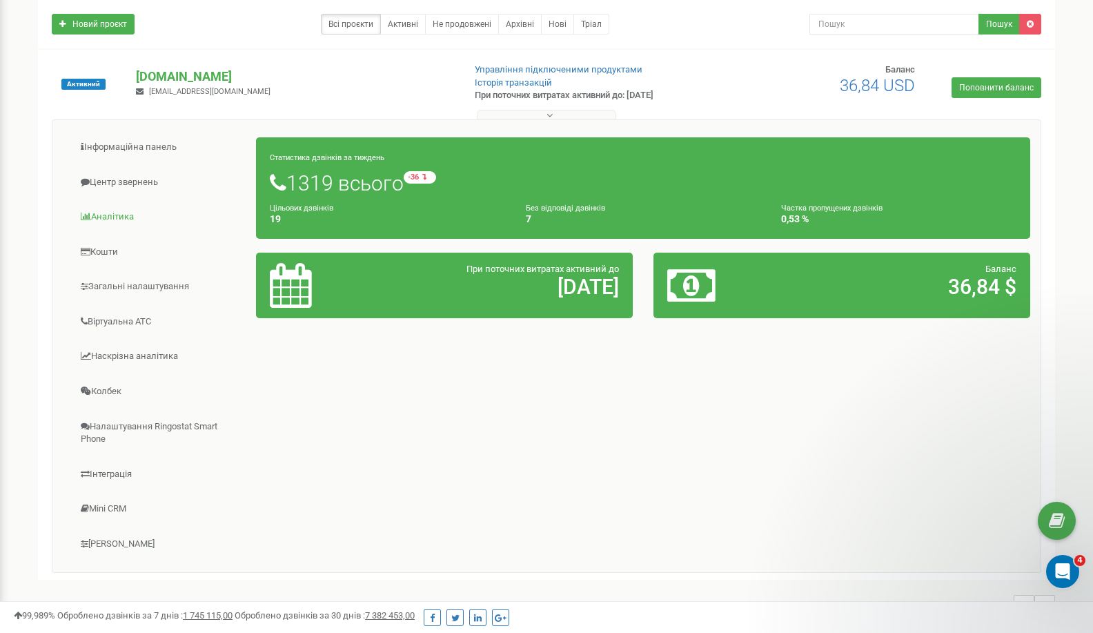
scroll to position [0, 0]
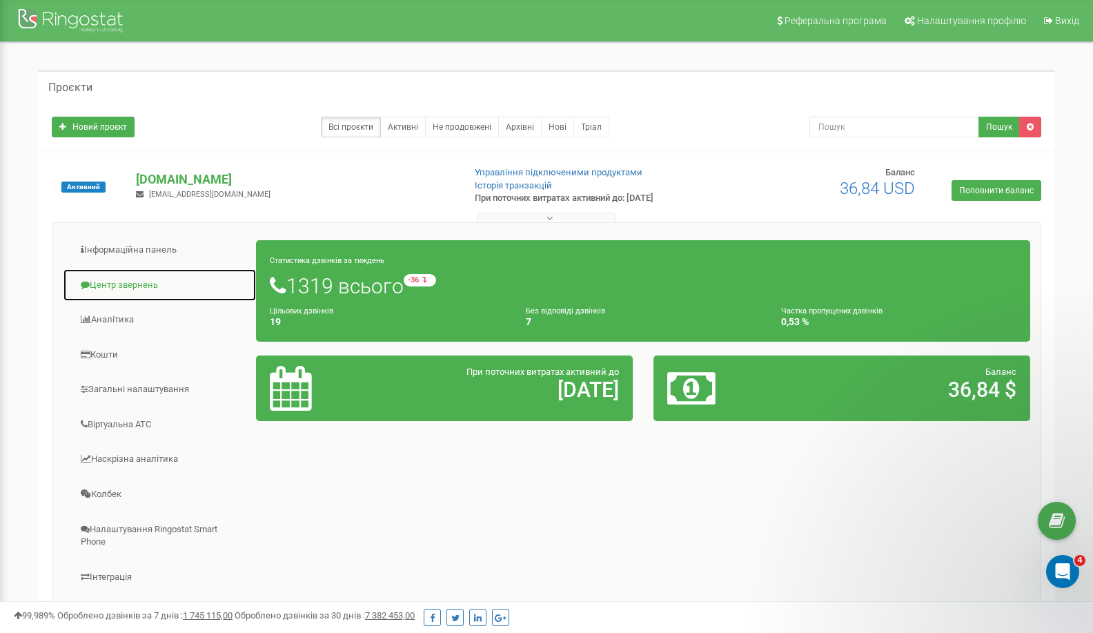
click at [147, 285] on link "Центр звернень" at bounding box center [160, 285] width 194 height 34
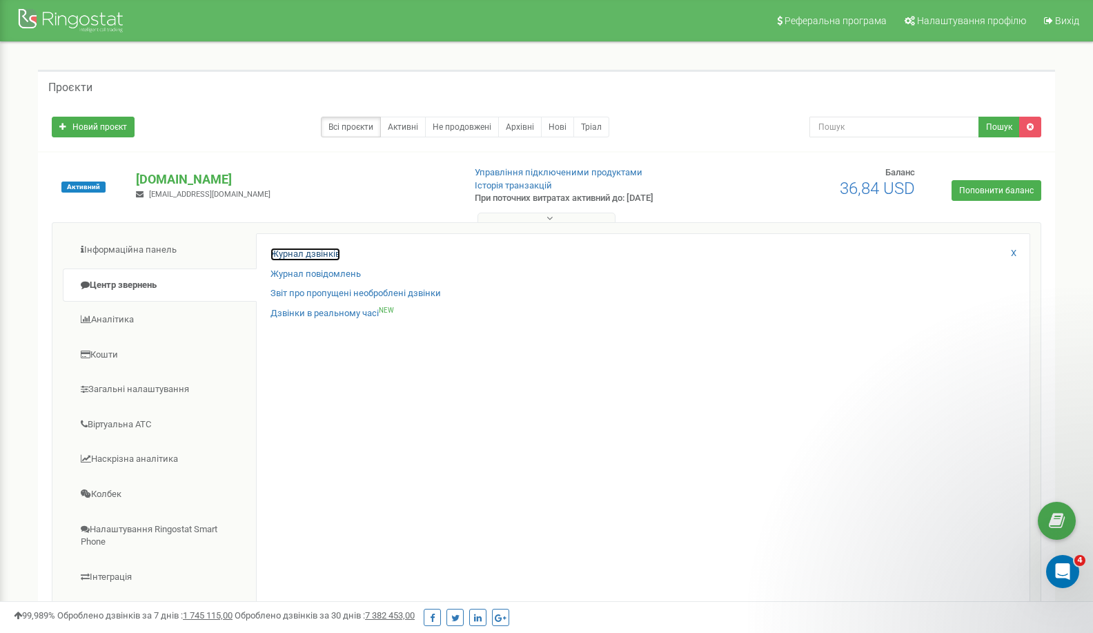
click at [300, 257] on link "Журнал дзвінків" at bounding box center [306, 254] width 70 height 13
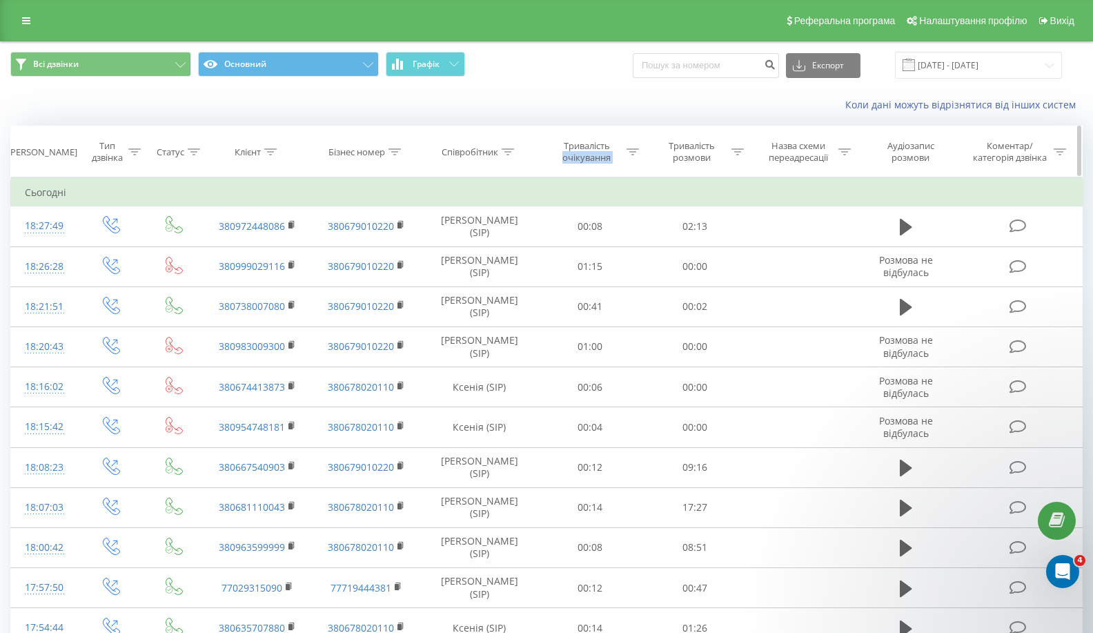
click at [626, 149] on div "Тривалість очікування" at bounding box center [595, 151] width 89 height 23
click at [634, 149] on icon at bounding box center [633, 151] width 12 height 7
click at [511, 153] on icon at bounding box center [508, 151] width 12 height 7
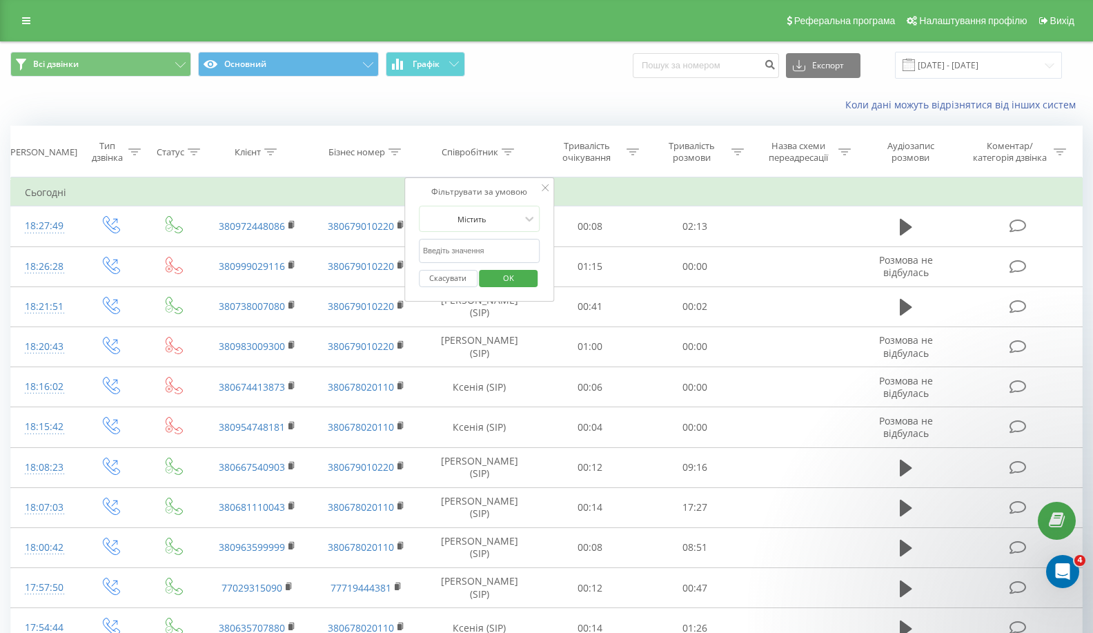
click at [500, 260] on input "text" at bounding box center [479, 251] width 121 height 24
click at [529, 278] on button "OK" at bounding box center [509, 278] width 59 height 17
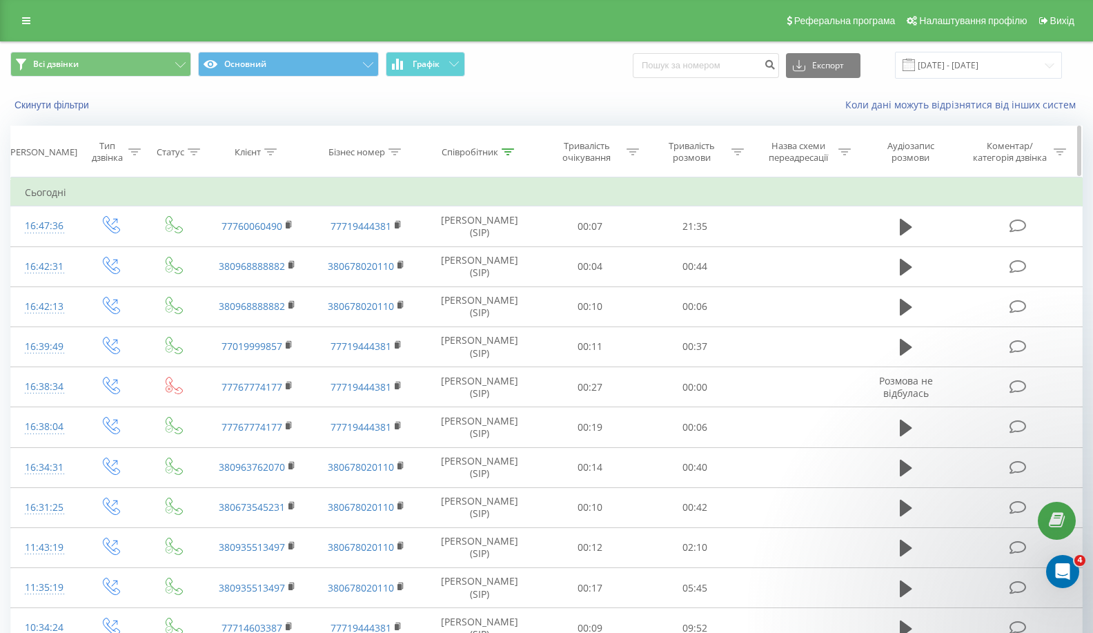
click at [512, 150] on icon at bounding box center [508, 151] width 12 height 7
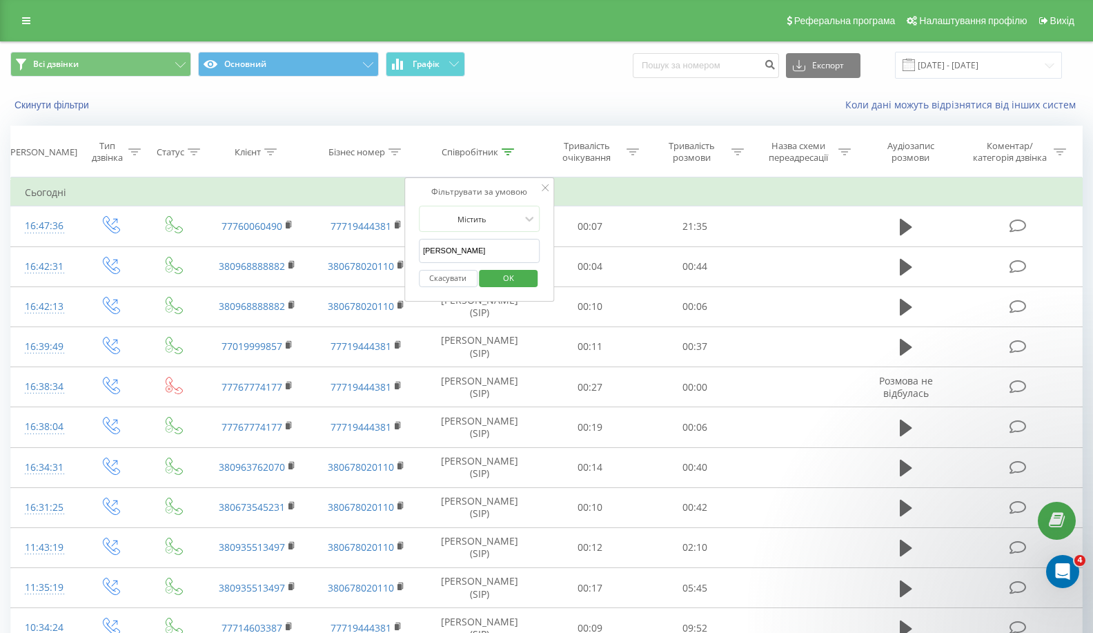
click at [522, 247] on input "Богдан" at bounding box center [479, 251] width 121 height 24
click button "OK" at bounding box center [509, 278] width 59 height 17
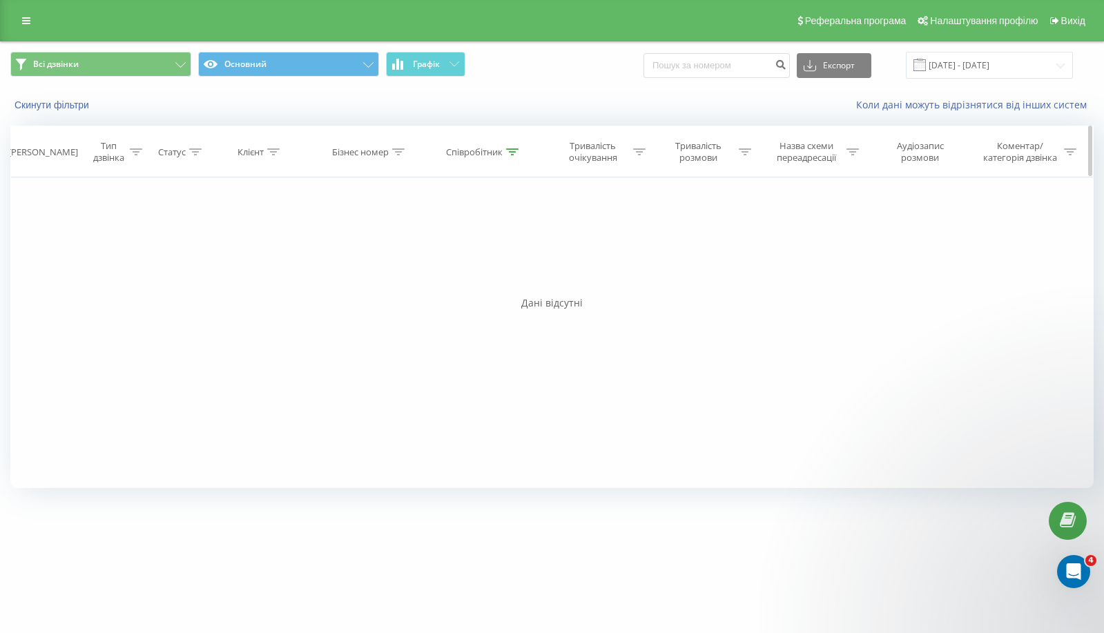
click at [480, 154] on div "Співробітник" at bounding box center [474, 152] width 57 height 12
click at [511, 251] on input "Богдан Ковба" at bounding box center [484, 251] width 121 height 24
click at [507, 242] on input "Богдан Ковба" at bounding box center [484, 251] width 121 height 24
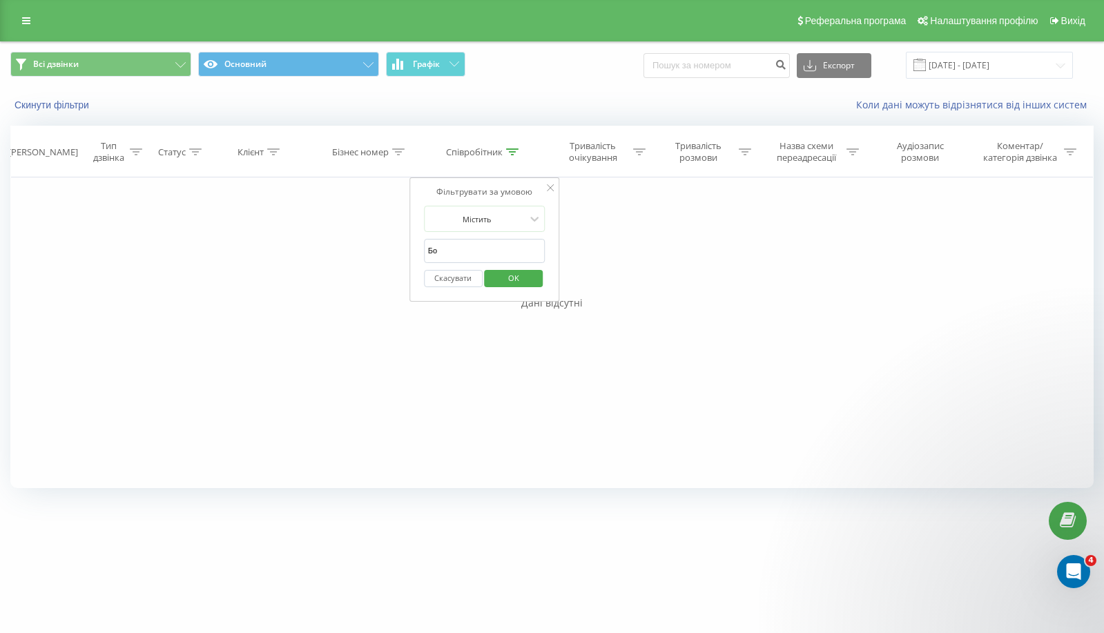
type input "Б"
type input "Ковба"
click button "OK" at bounding box center [513, 278] width 59 height 17
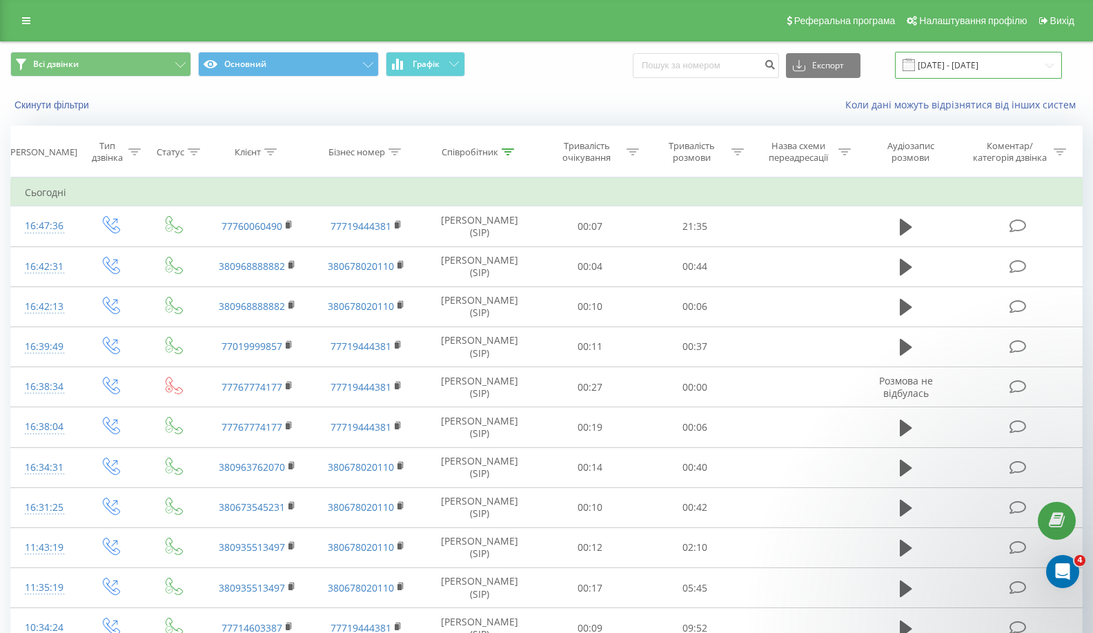
click at [994, 77] on input "22.08.2025 - 22.09.2025" at bounding box center [978, 65] width 167 height 27
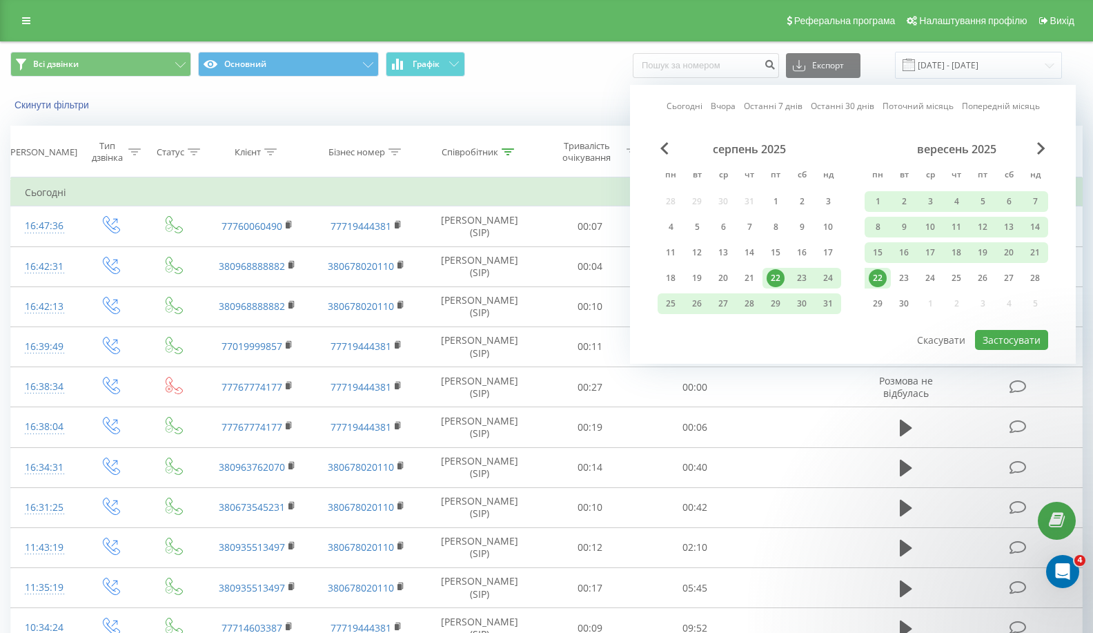
click at [882, 278] on div "22" at bounding box center [878, 278] width 18 height 18
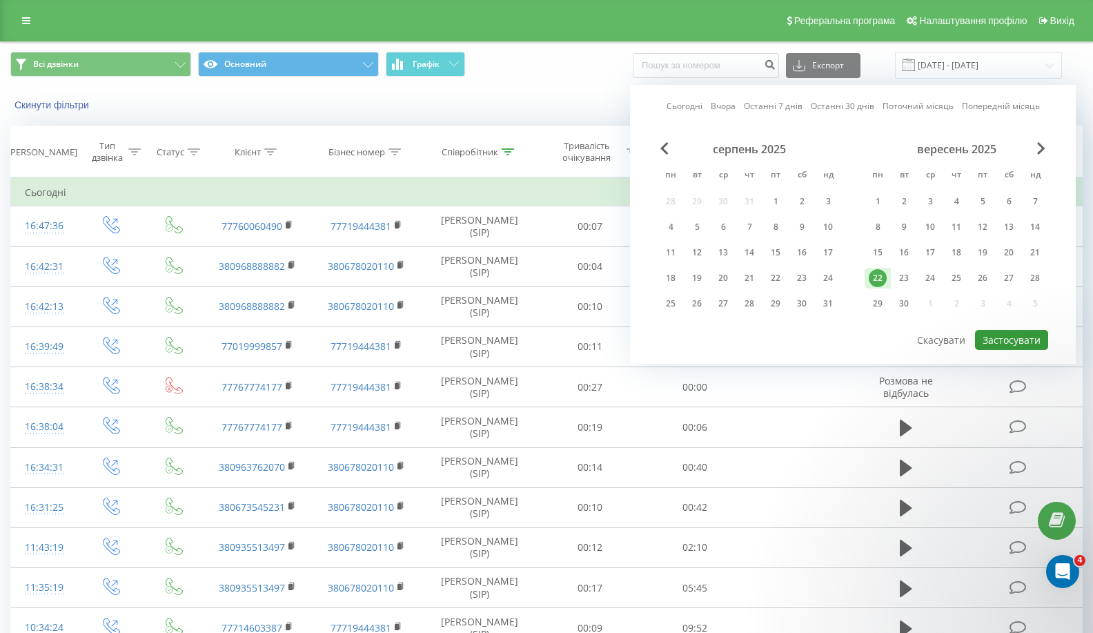
click at [1023, 335] on button "Застосувати" at bounding box center [1011, 340] width 73 height 20
type input "[DATE] - [DATE]"
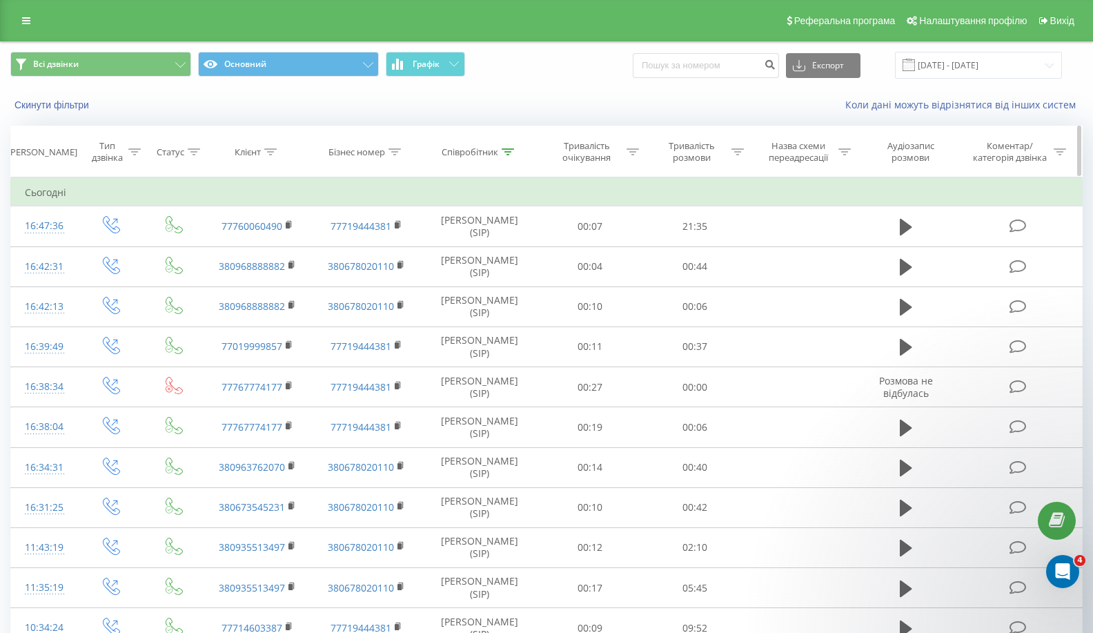
click at [635, 153] on icon at bounding box center [633, 151] width 12 height 7
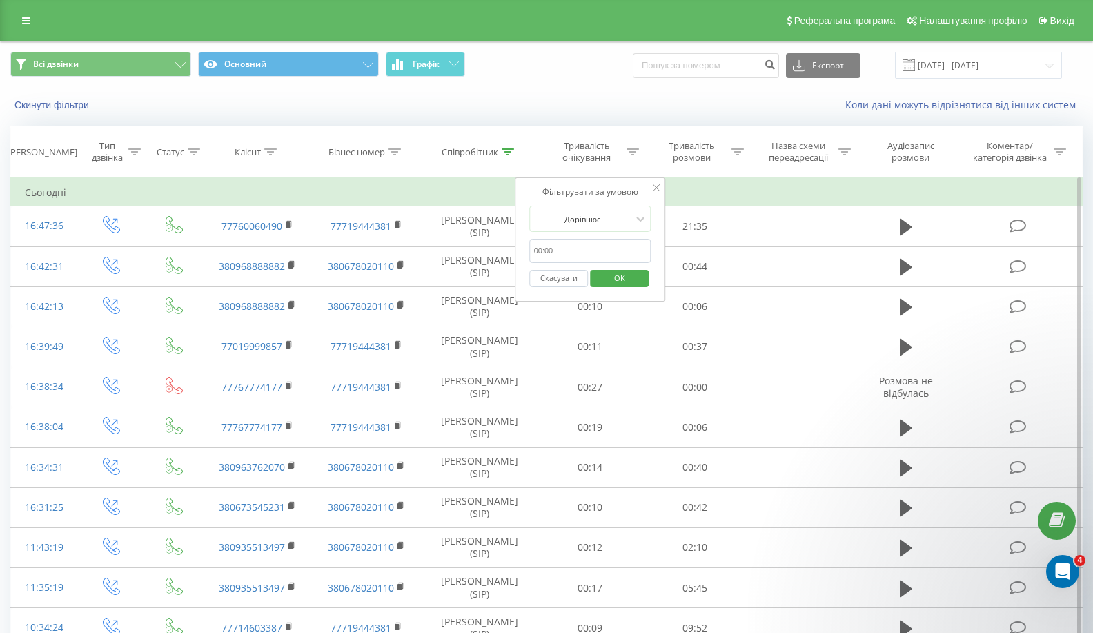
click at [625, 249] on input "text" at bounding box center [590, 251] width 121 height 24
click at [512, 150] on icon at bounding box center [508, 151] width 12 height 7
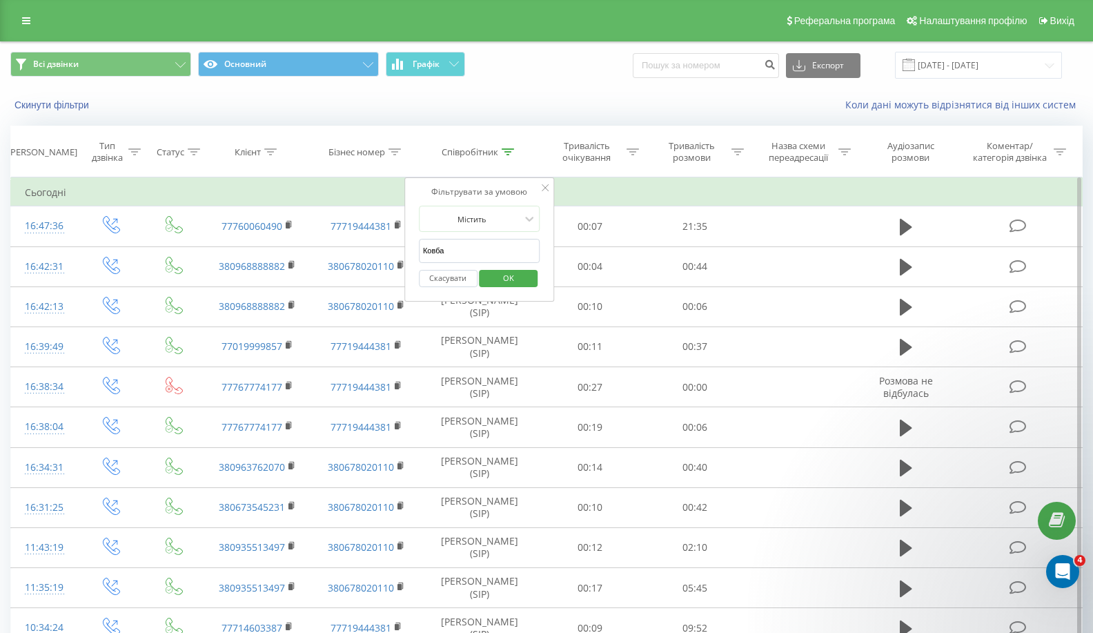
click at [480, 248] on input "Ковба" at bounding box center [479, 251] width 121 height 24
click button "OK" at bounding box center [509, 278] width 59 height 17
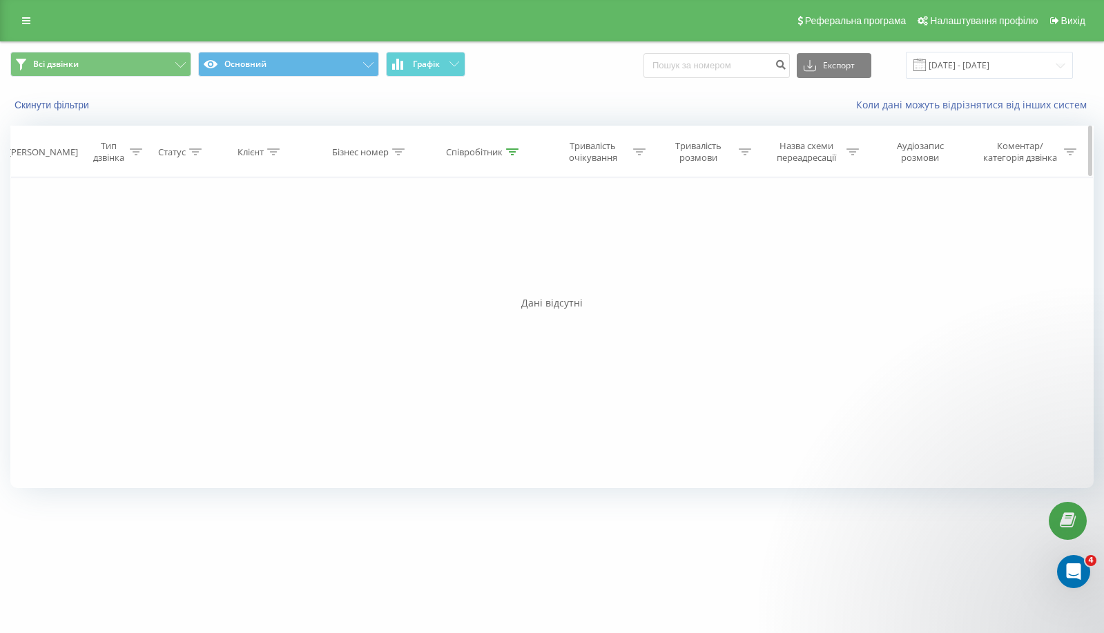
click at [510, 150] on icon at bounding box center [512, 151] width 12 height 7
click at [481, 248] on input "Настя Деп" at bounding box center [484, 251] width 121 height 24
click at [486, 248] on input "Настя Деп" at bounding box center [484, 251] width 121 height 24
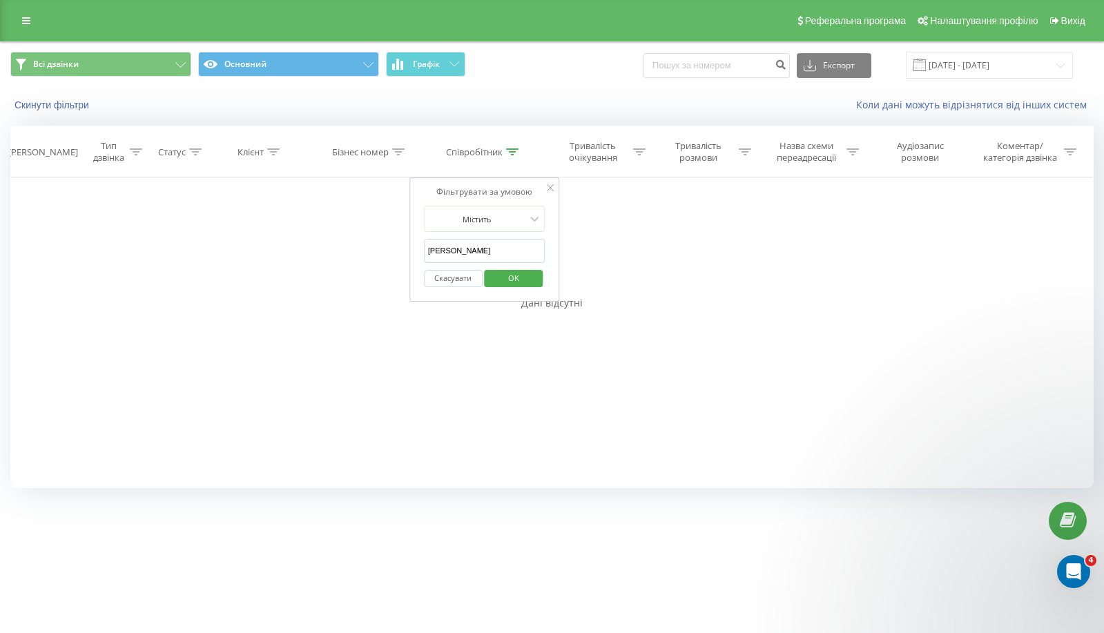
click button "OK" at bounding box center [513, 278] width 59 height 17
click at [511, 150] on icon at bounding box center [512, 151] width 12 height 7
click at [499, 247] on input "Анастасія Деп" at bounding box center [484, 251] width 121 height 24
click button "OK" at bounding box center [513, 278] width 59 height 17
click at [499, 149] on div "Співробітник" at bounding box center [474, 152] width 57 height 12
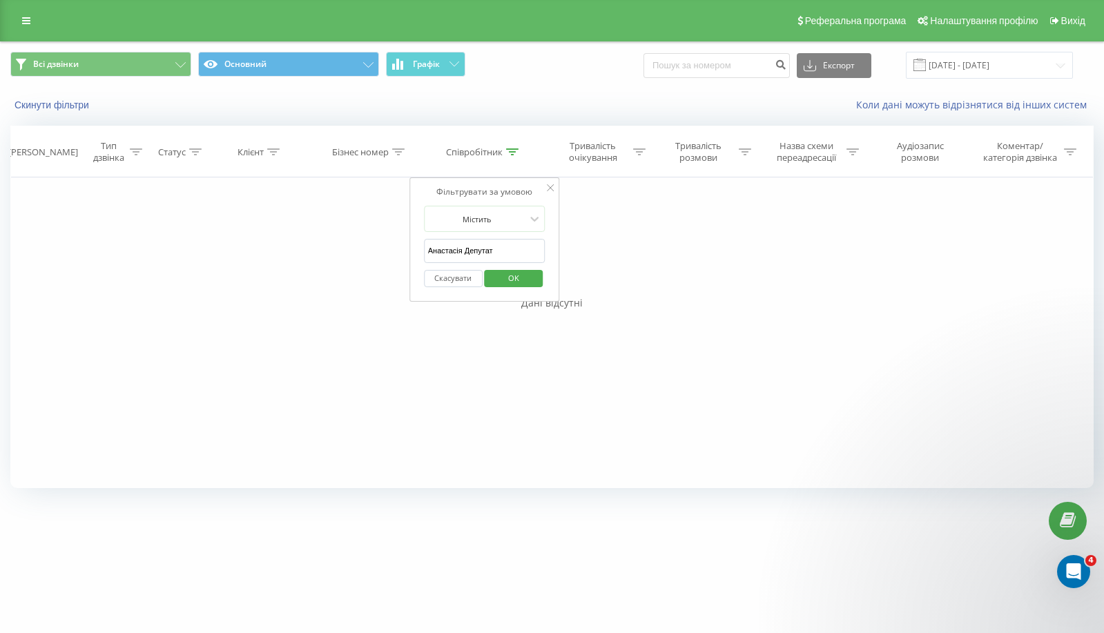
click at [500, 242] on input "Анастасія Депутат" at bounding box center [484, 251] width 121 height 24
click at [503, 241] on input "Анастасія Депутат" at bounding box center [484, 251] width 121 height 24
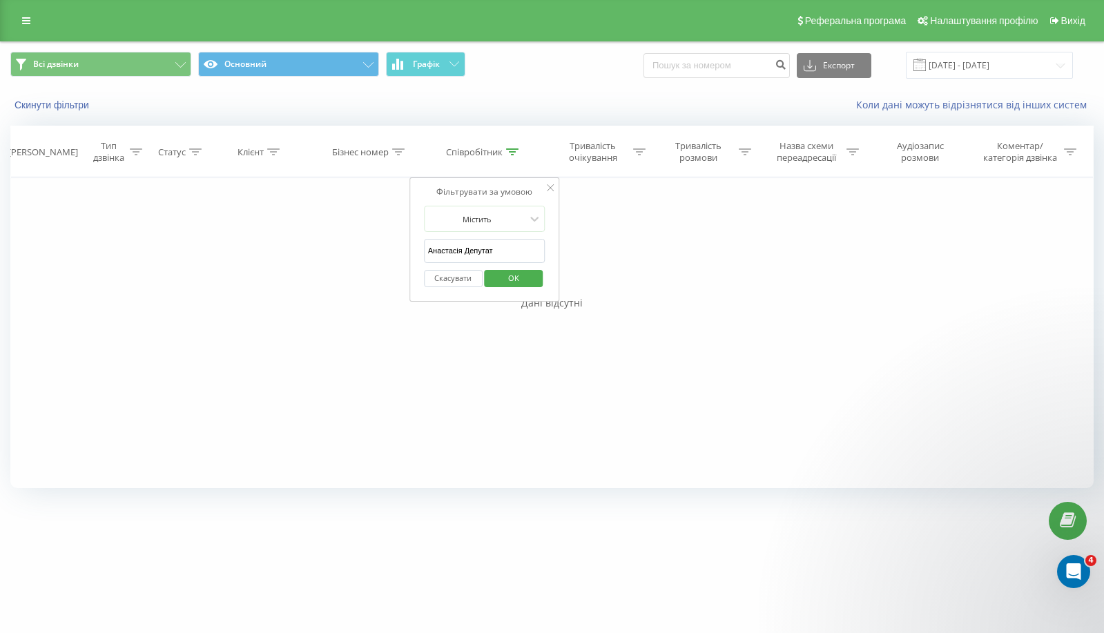
click at [503, 241] on input "Анастасія Депутат" at bounding box center [484, 251] width 121 height 24
type input "депутат"
click button "OK" at bounding box center [513, 278] width 59 height 17
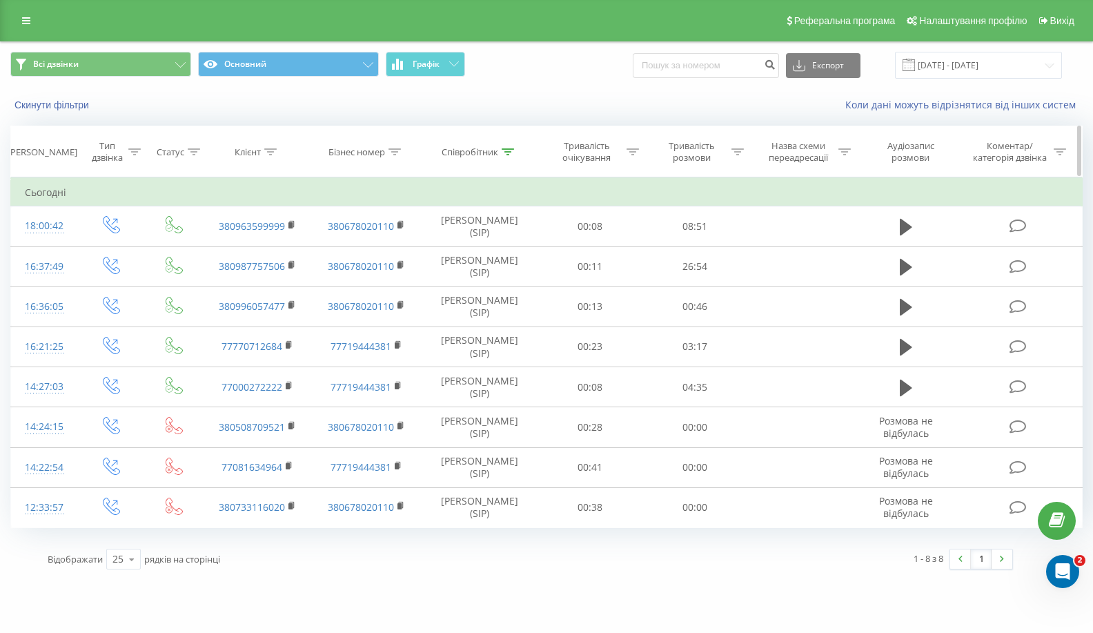
click at [502, 153] on icon at bounding box center [508, 151] width 12 height 7
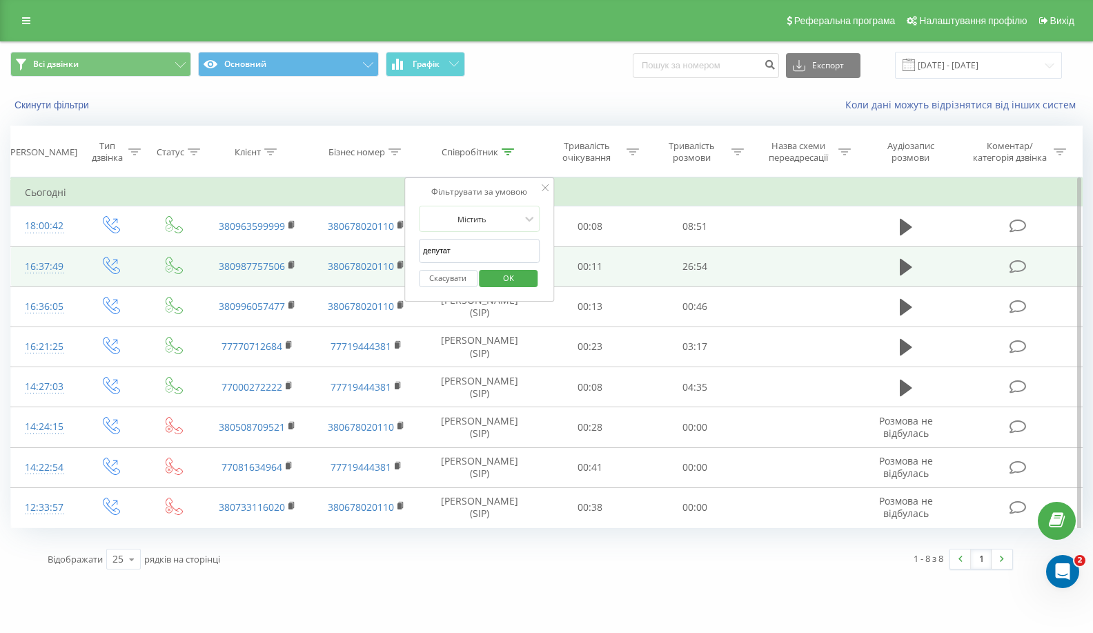
drag, startPoint x: 477, startPoint y: 244, endPoint x: 371, endPoint y: 259, distance: 106.7
click at [371, 259] on table "Фільтрувати за умовою Дорівнює Введіть значення Скасувати OK Фільтрувати за умо…" at bounding box center [546, 352] width 1072 height 351
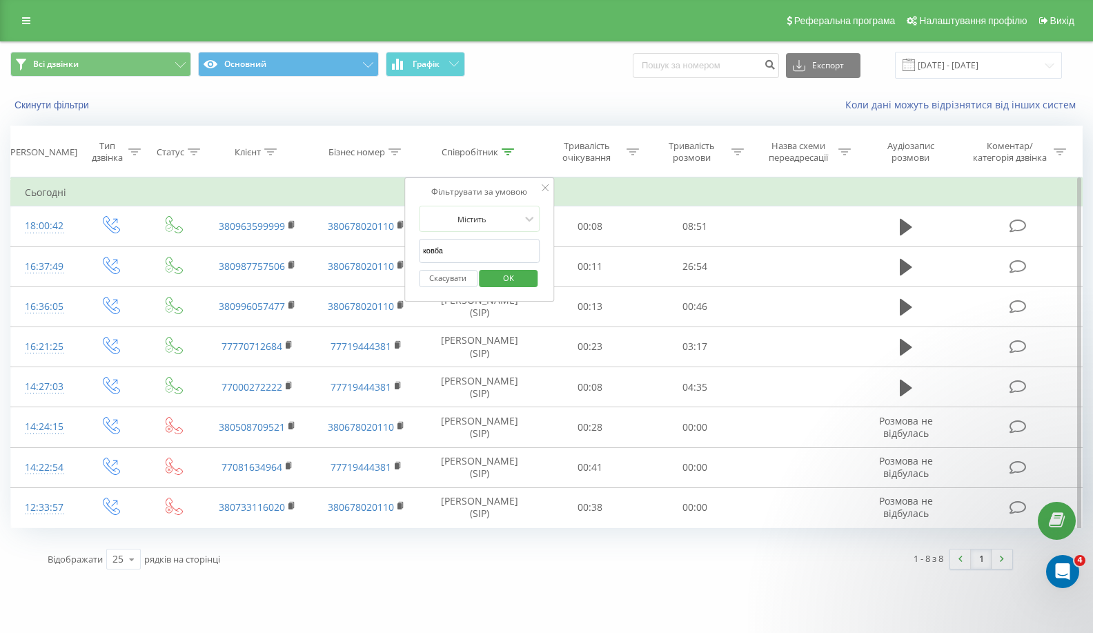
type input "ковба"
click at [463, 182] on div "Фільтрувати за умовою Містить ковба Скасувати OK" at bounding box center [479, 239] width 150 height 124
click at [511, 284] on span "OK" at bounding box center [508, 277] width 39 height 21
